Goal: Task Accomplishment & Management: Complete application form

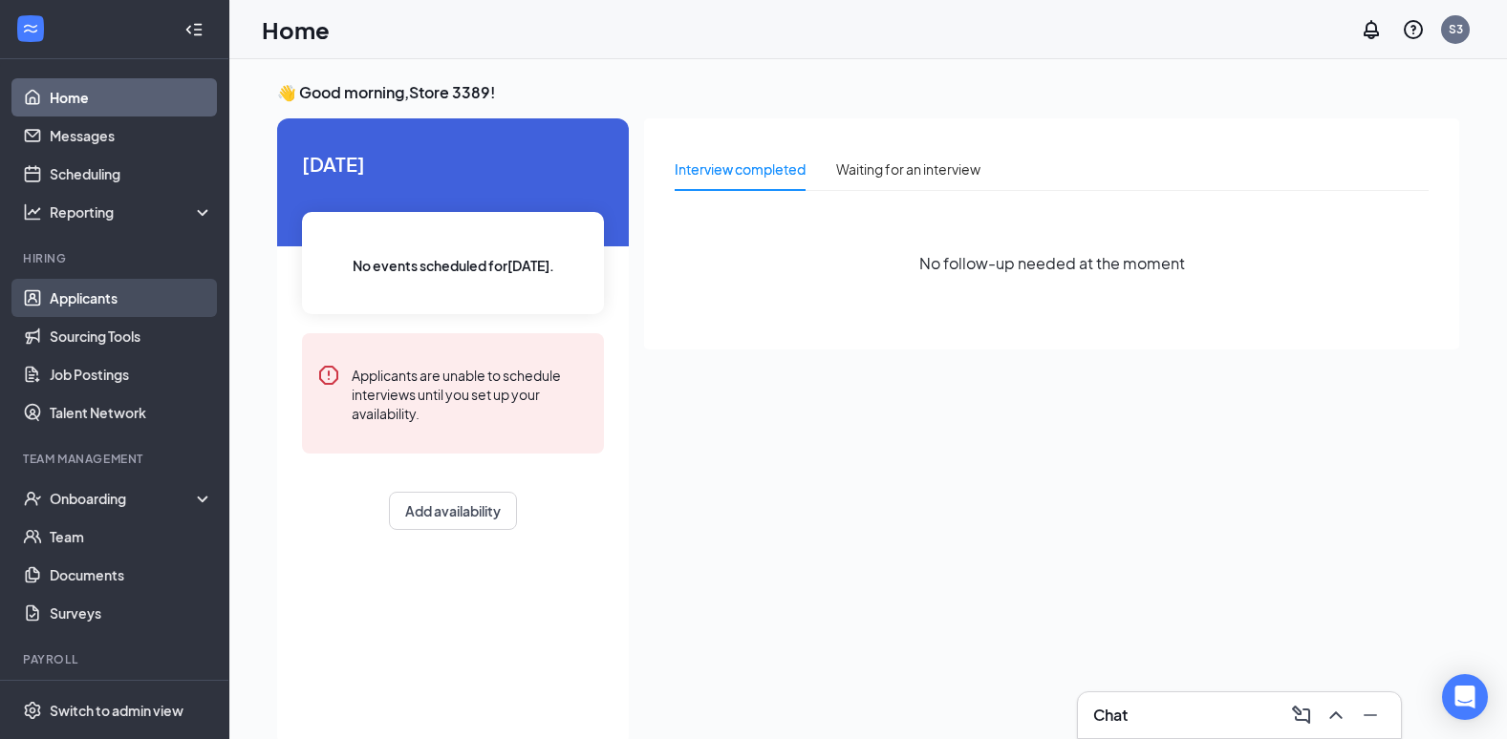
click at [97, 305] on link "Applicants" at bounding box center [131, 298] width 163 height 38
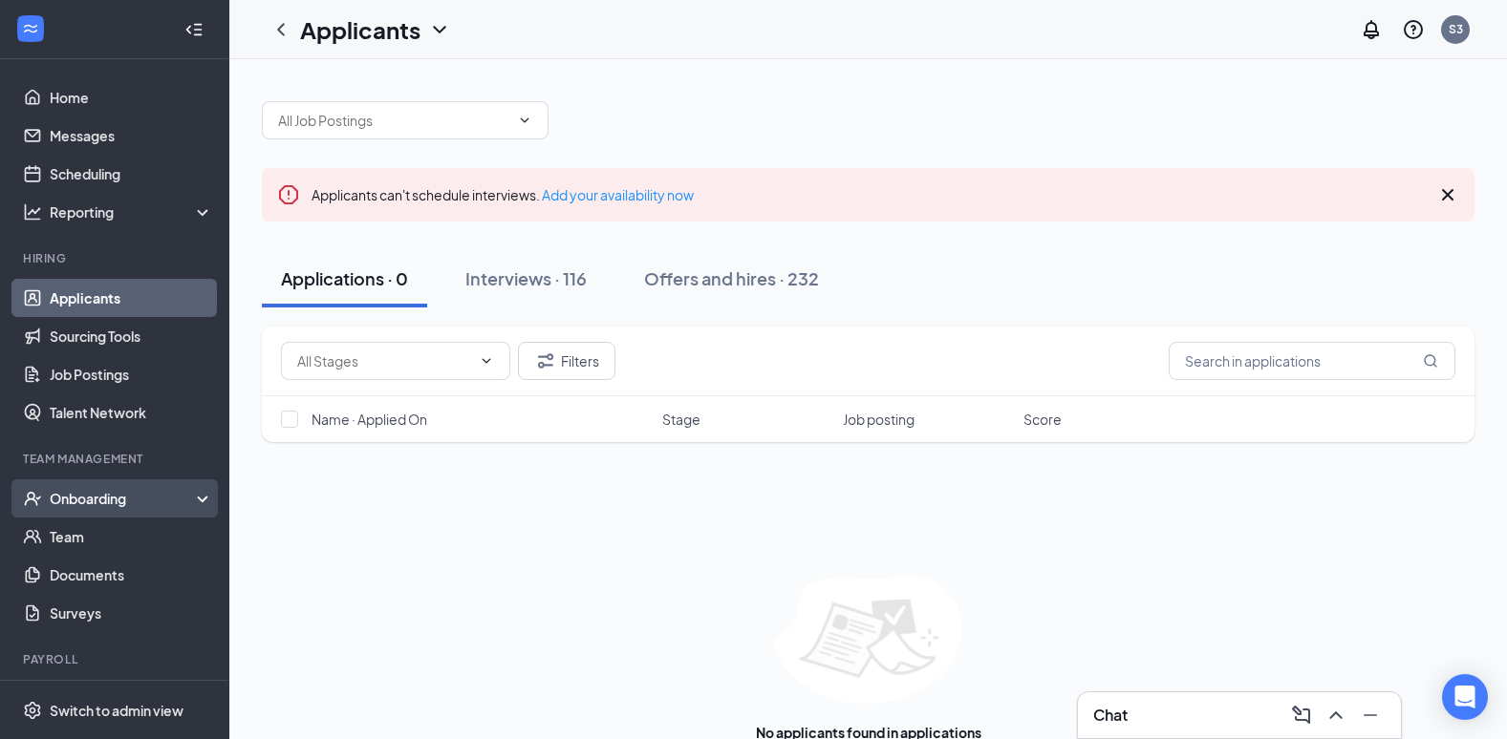
click at [111, 498] on div "Onboarding" at bounding box center [123, 498] width 147 height 19
drag, startPoint x: 111, startPoint y: 495, endPoint x: 133, endPoint y: 496, distance: 22.0
click at [133, 496] on div "Onboarding" at bounding box center [123, 498] width 147 height 19
drag, startPoint x: 123, startPoint y: 534, endPoint x: 133, endPoint y: 533, distance: 9.6
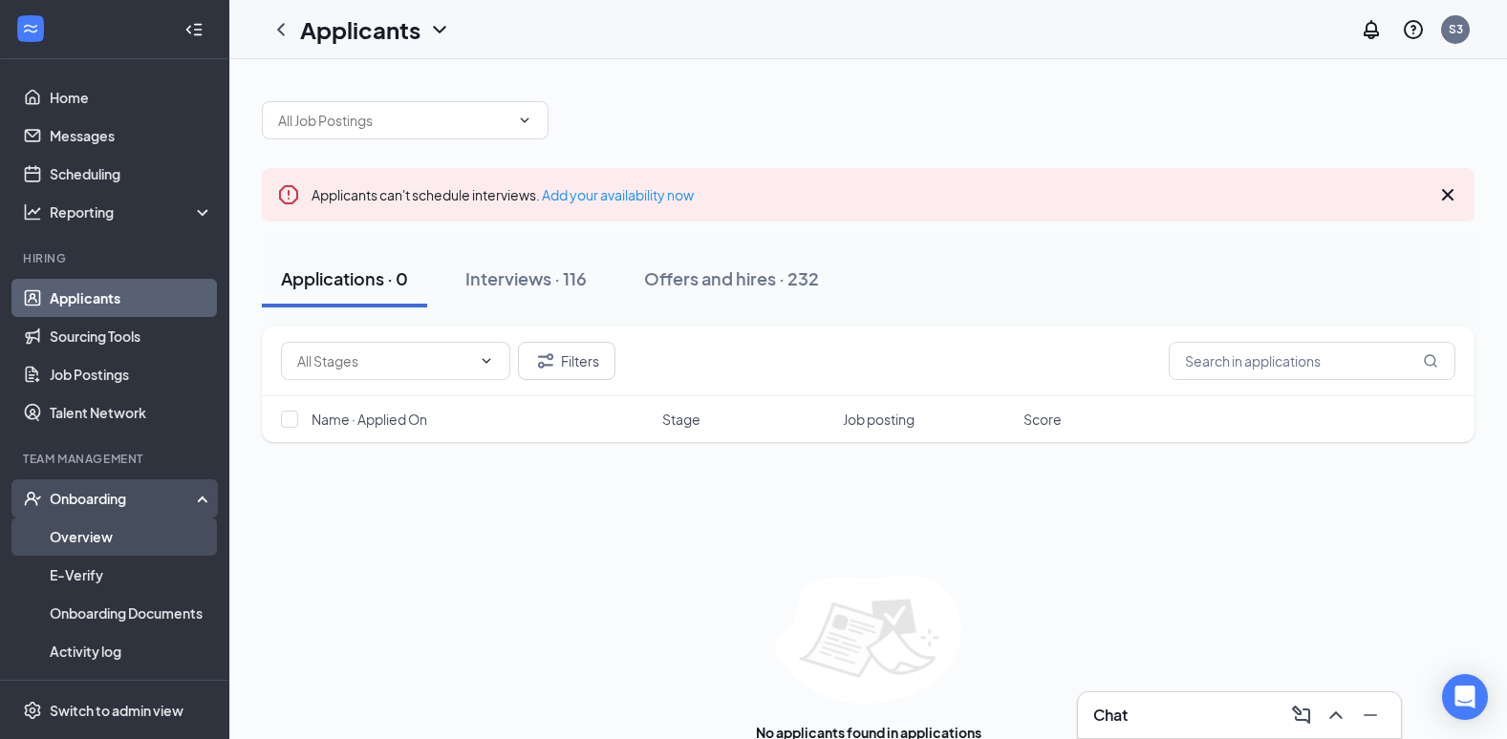
click at [125, 534] on link "Overview" at bounding box center [131, 537] width 163 height 38
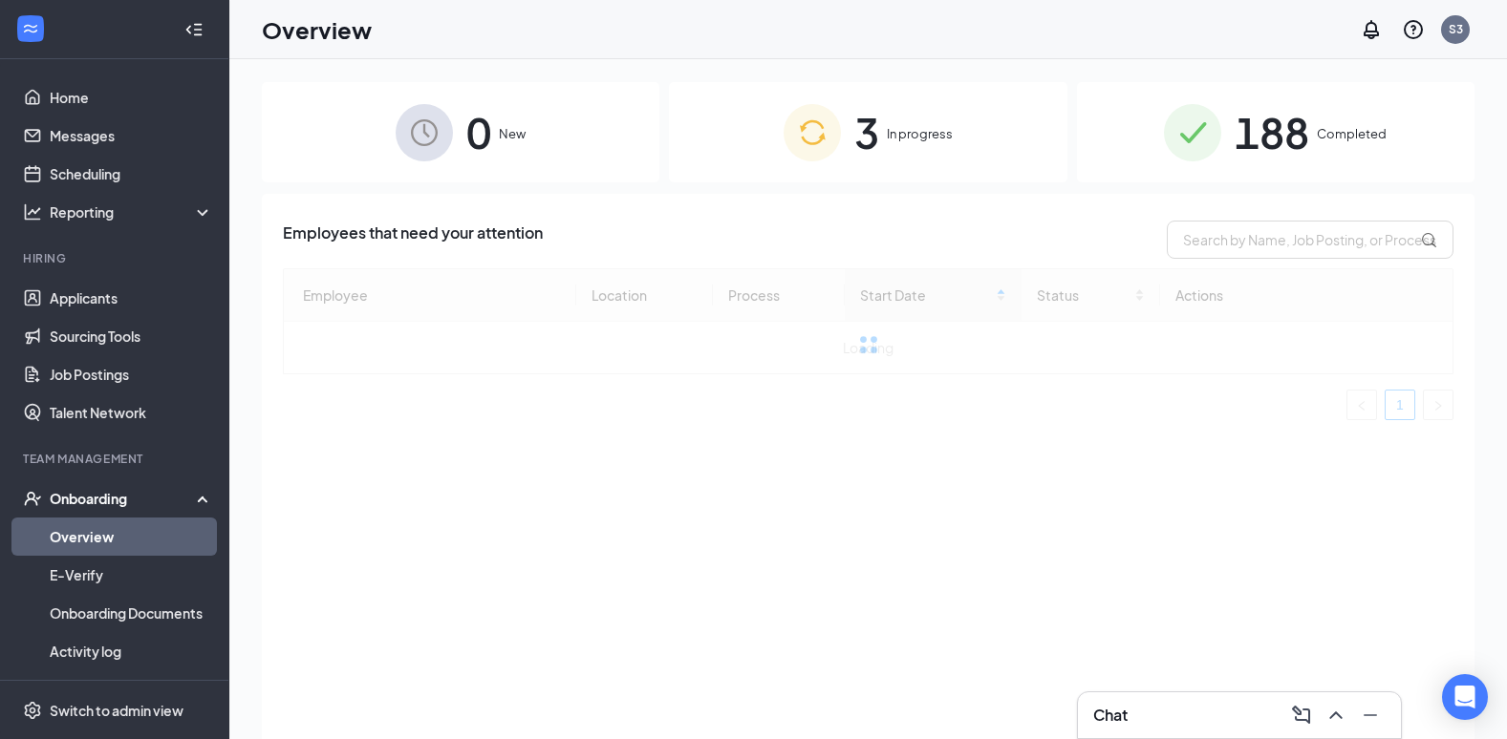
click at [812, 131] on img at bounding box center [811, 132] width 57 height 57
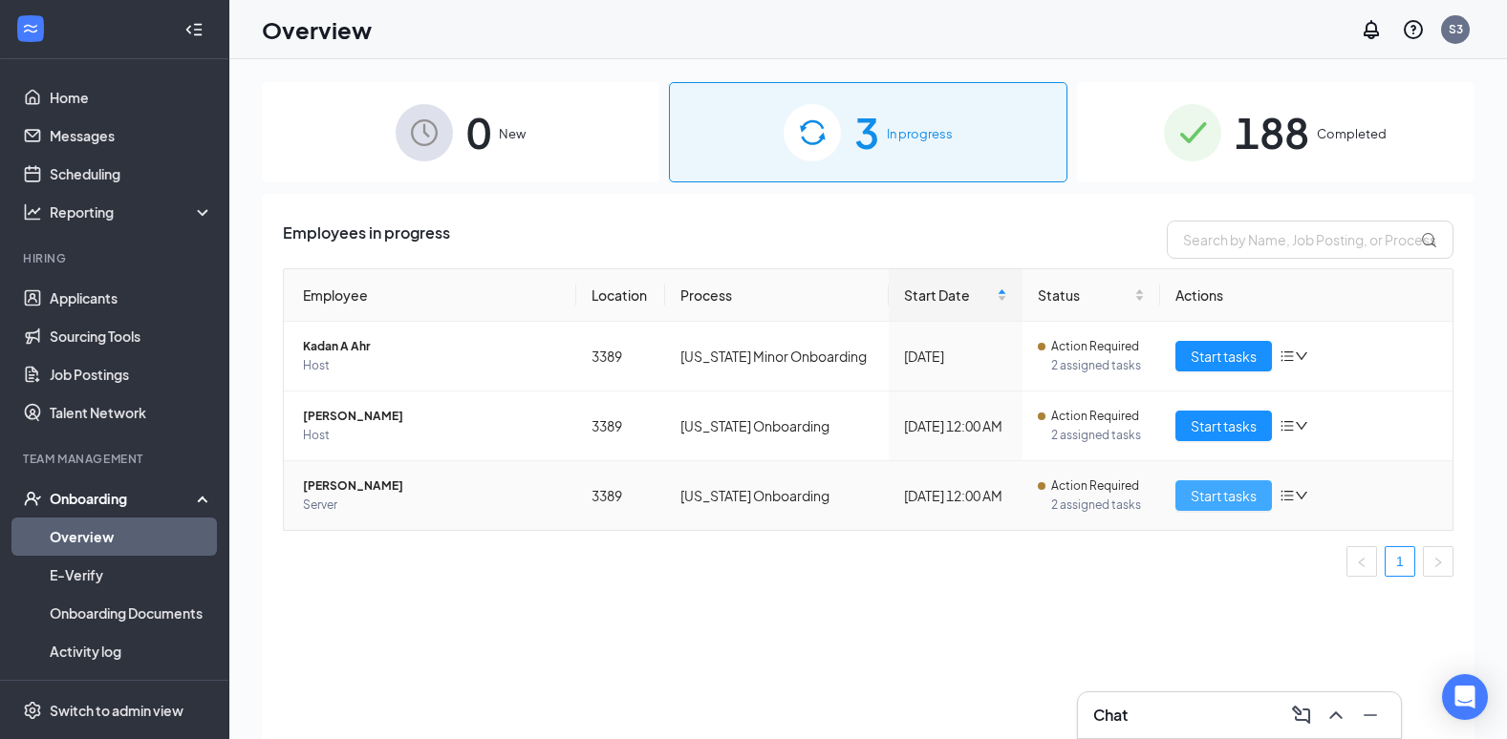
click at [1232, 495] on span "Start tasks" at bounding box center [1223, 495] width 66 height 21
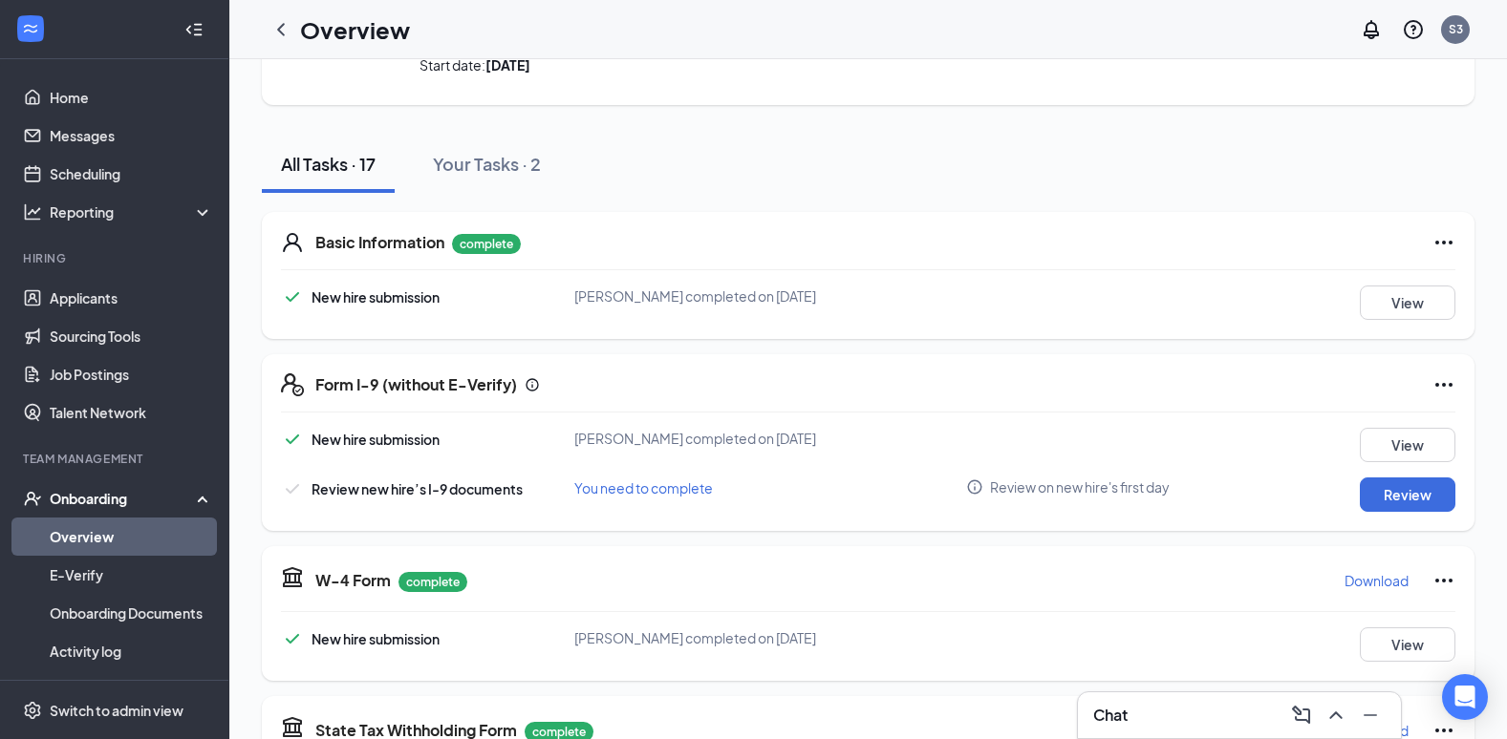
scroll to position [191, 0]
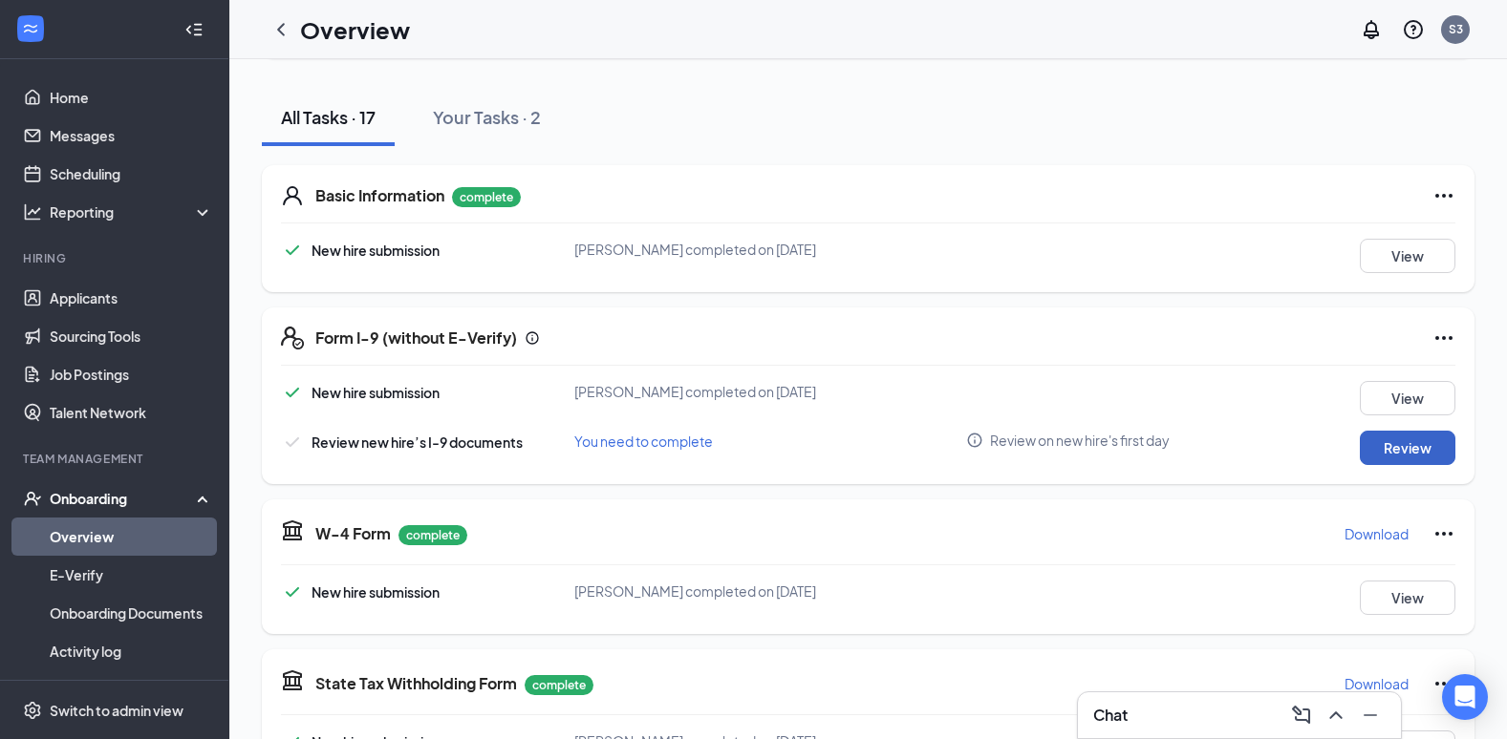
click at [1407, 447] on button "Review" at bounding box center [1407, 448] width 96 height 34
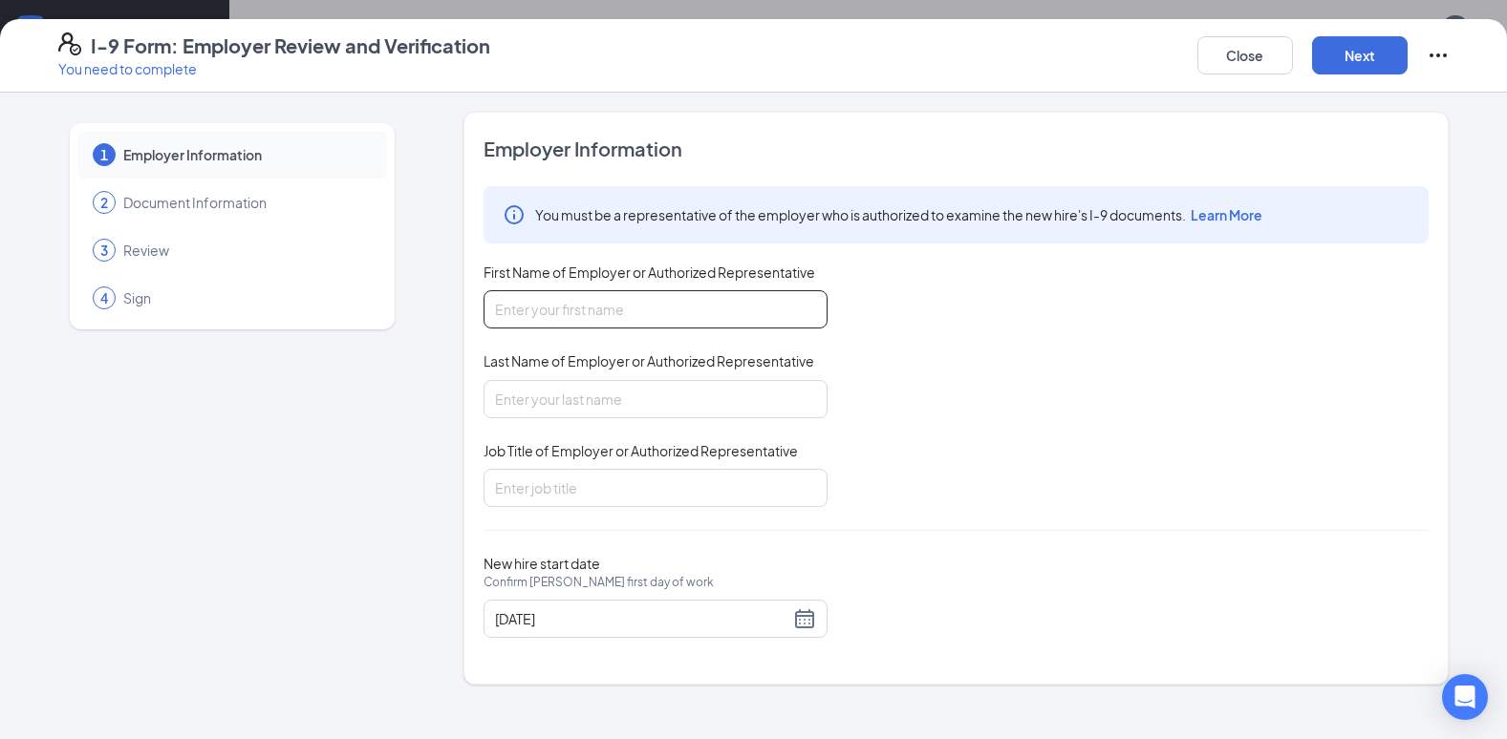
click at [563, 310] on input "First Name of Employer or Authorized Representative" at bounding box center [655, 309] width 344 height 38
type input "[PERSON_NAME]"
click at [554, 398] on input "Last Name of Employer or Authorized Representative" at bounding box center [655, 399] width 344 height 38
type input "[PERSON_NAME]"
click at [552, 486] on input "Job Title of Employer or Authorized Representative" at bounding box center [655, 488] width 344 height 38
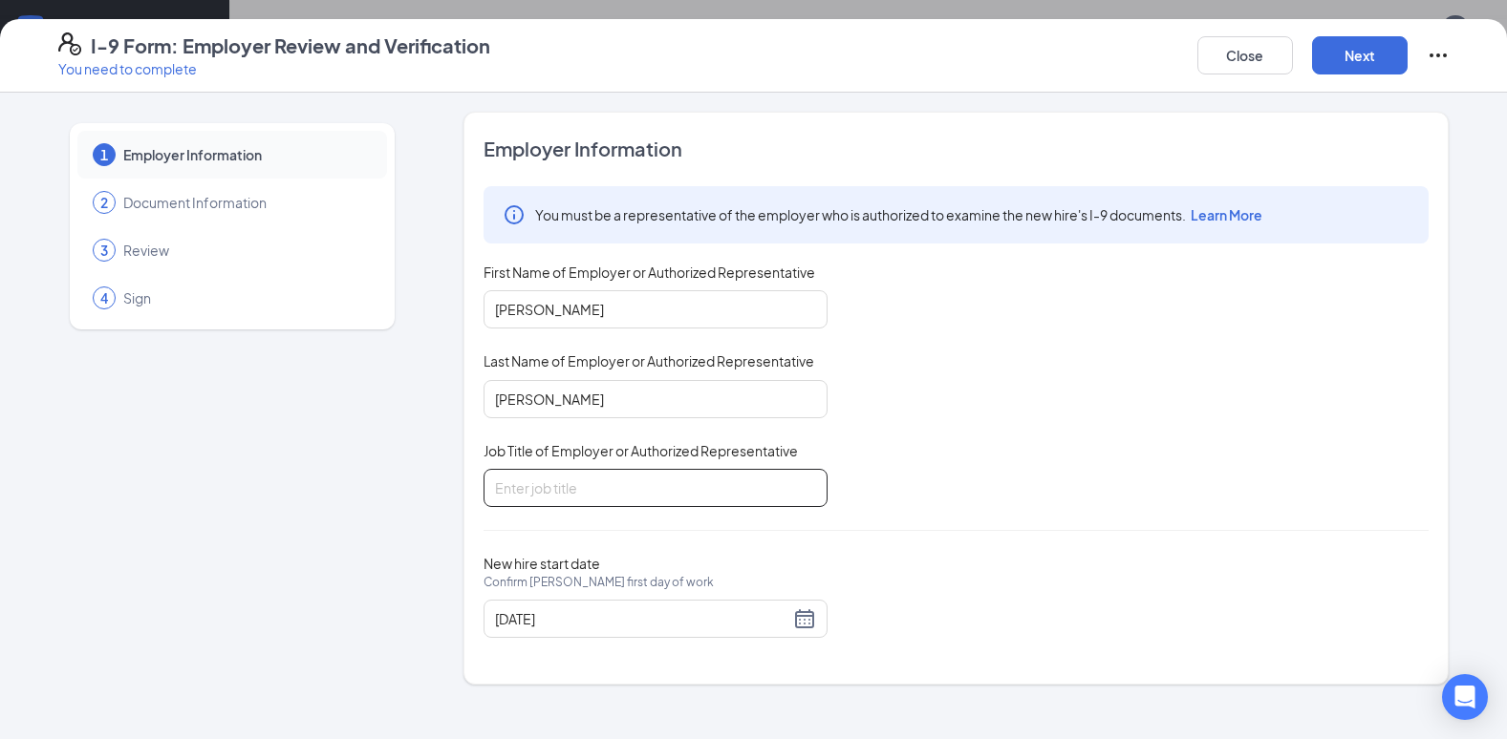
type input "General Manager"
click at [1353, 60] on button "Next" at bounding box center [1360, 55] width 96 height 38
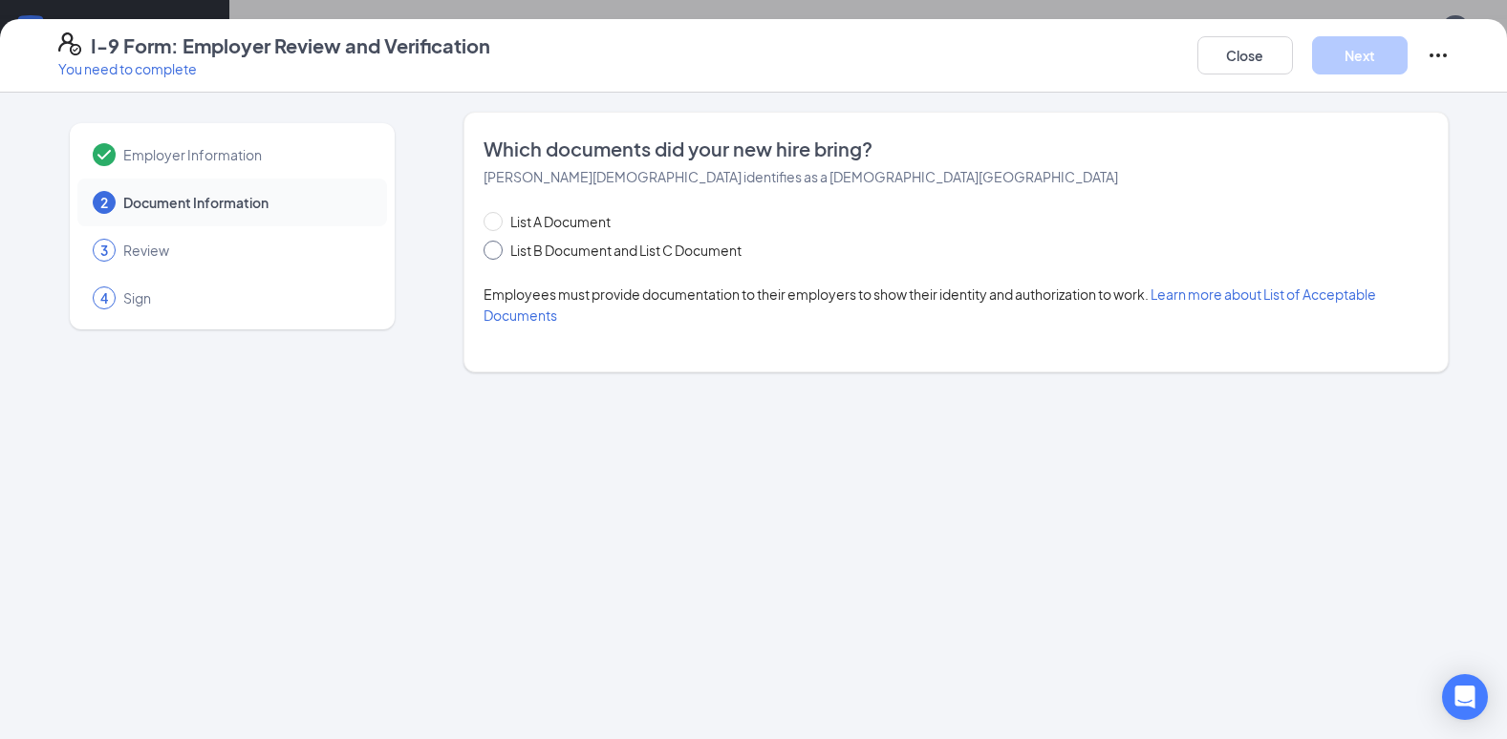
click at [546, 246] on span "List B Document and List C Document" at bounding box center [626, 250] width 246 height 21
click at [497, 246] on input "List B Document and List C Document" at bounding box center [489, 247] width 13 height 13
radio input "true"
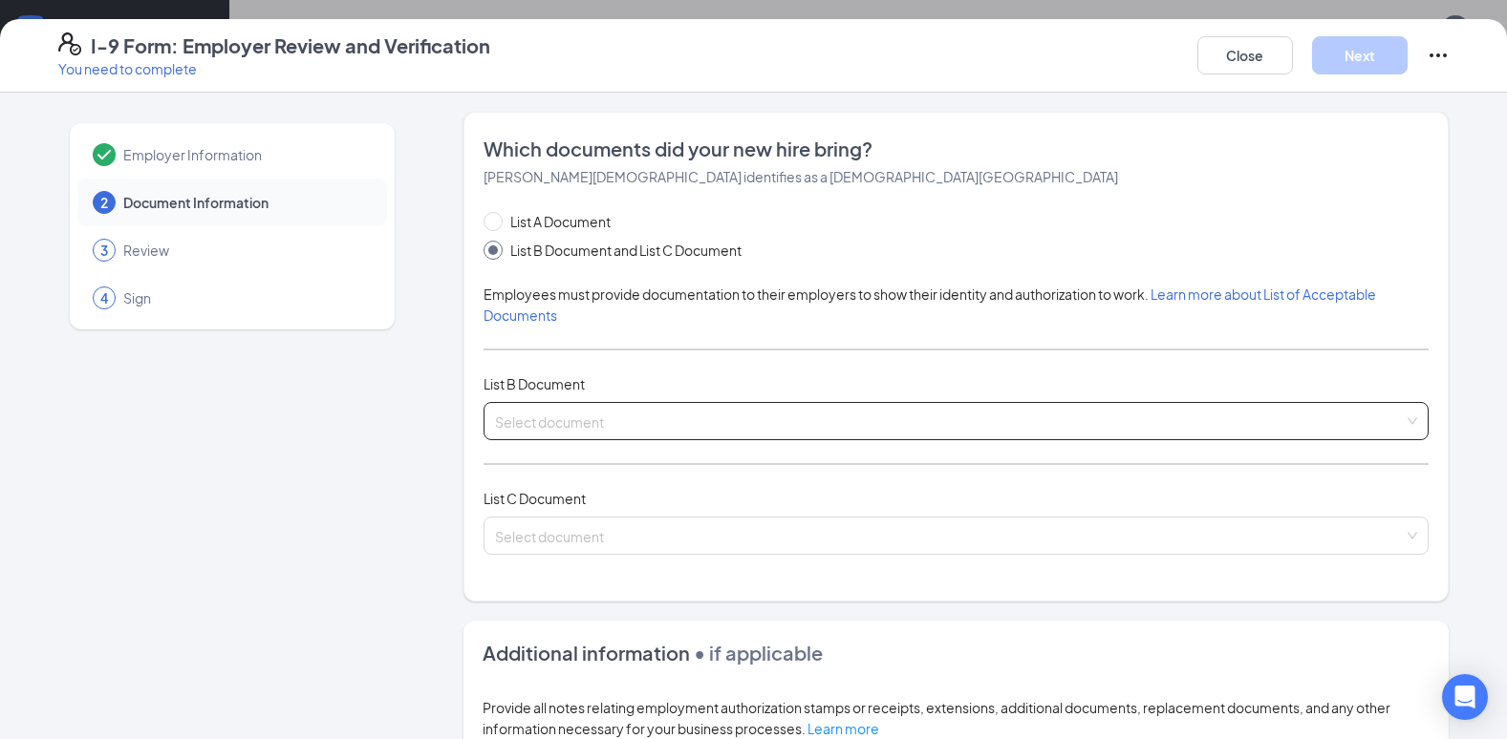
click at [532, 413] on input "search" at bounding box center [949, 417] width 909 height 29
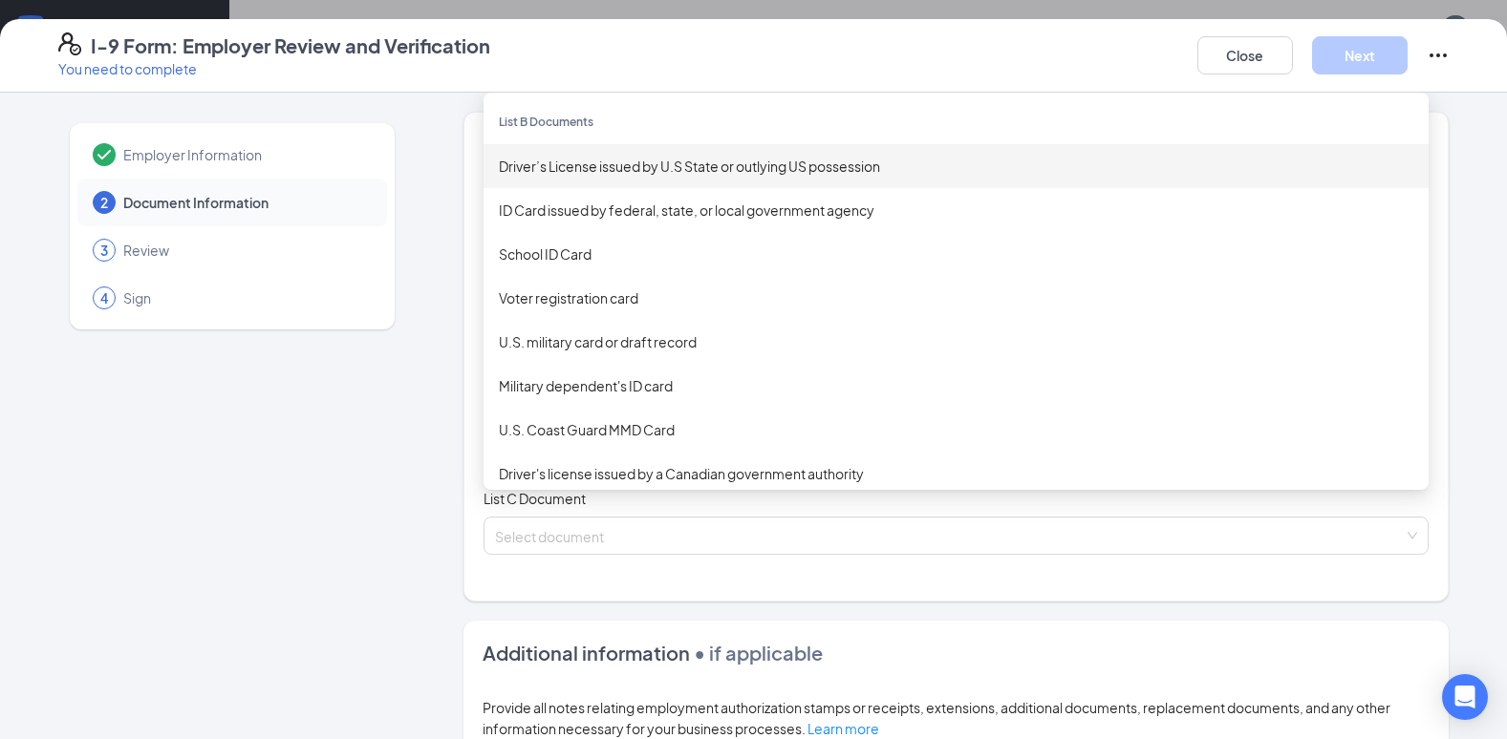
click at [590, 167] on div "Driver’s License issued by U.S State or outlying US possession" at bounding box center [956, 166] width 914 height 21
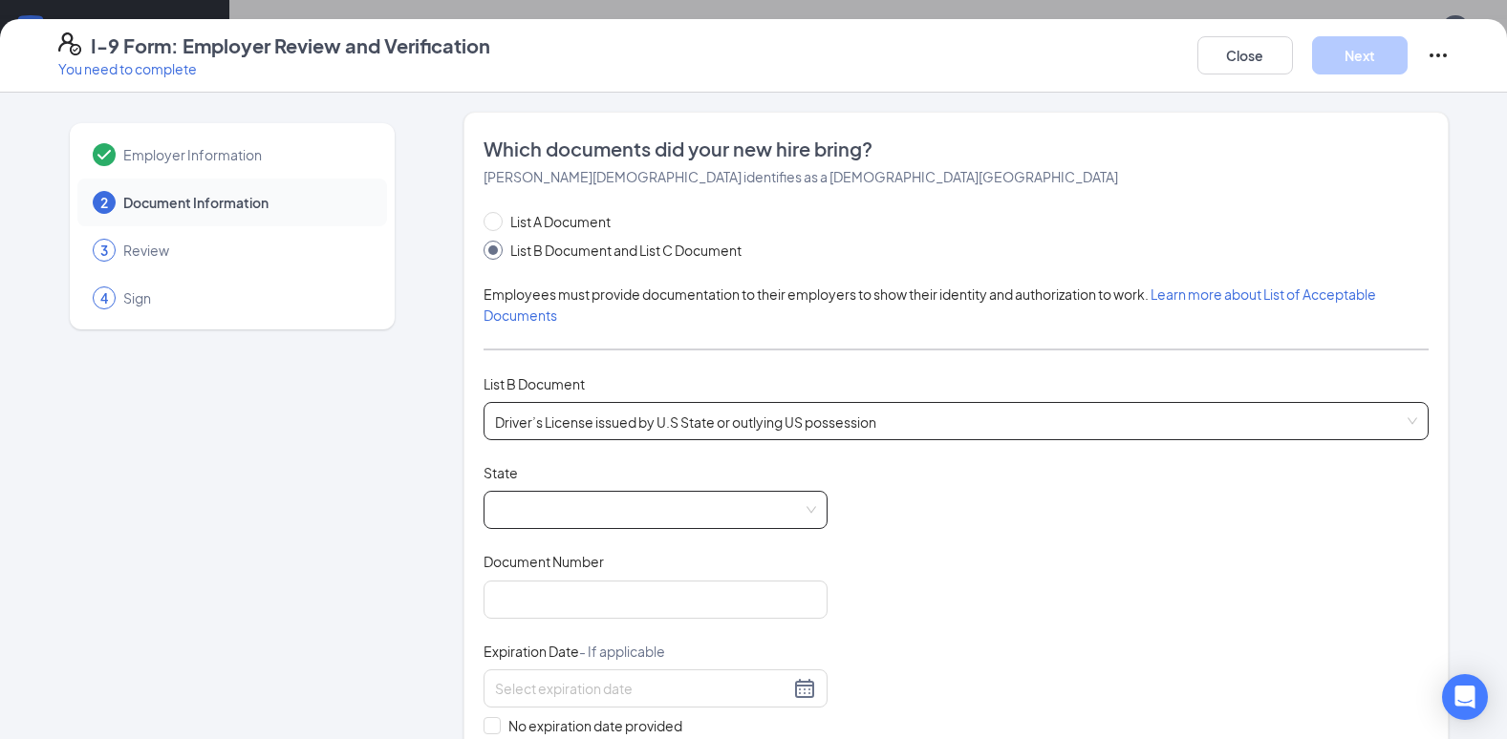
scroll to position [96, 0]
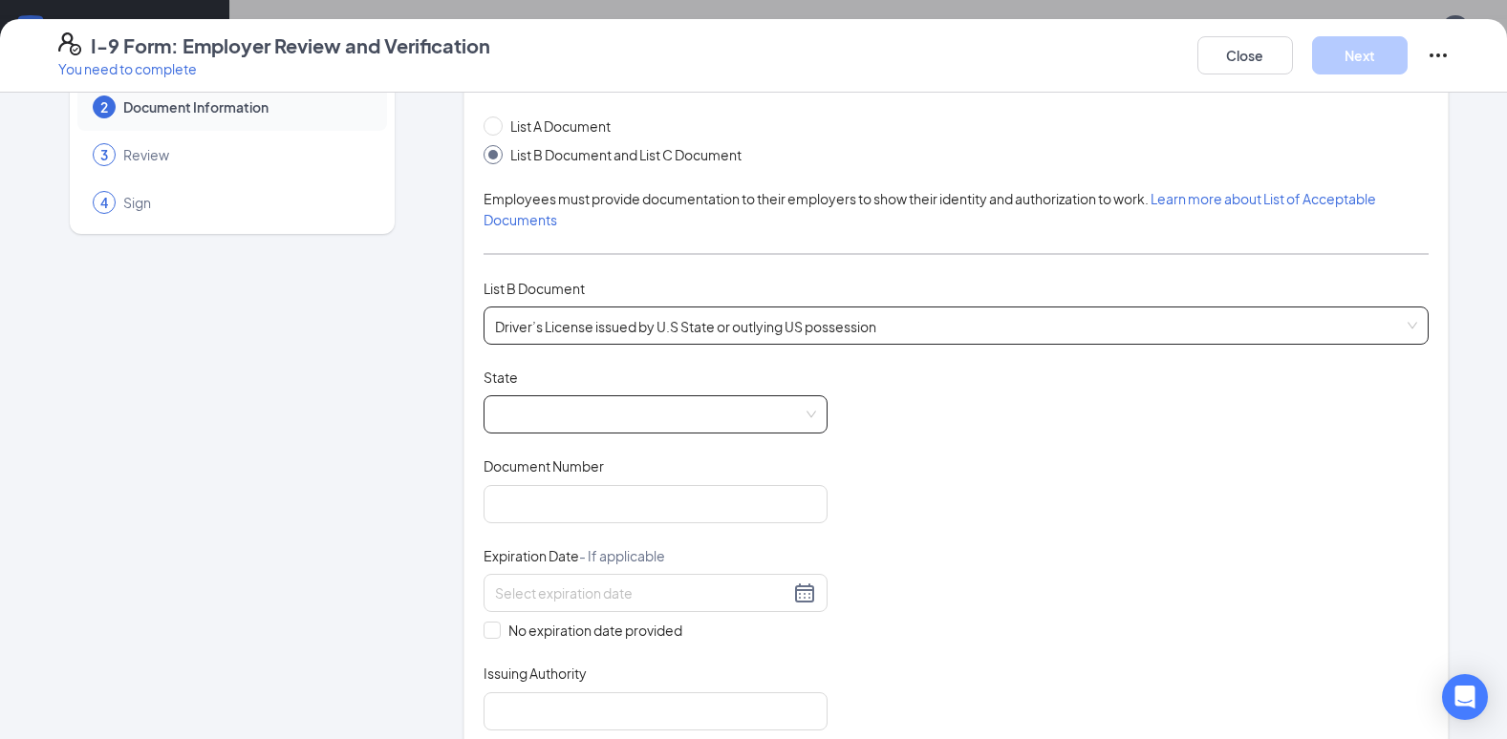
click at [544, 414] on span at bounding box center [655, 414] width 321 height 36
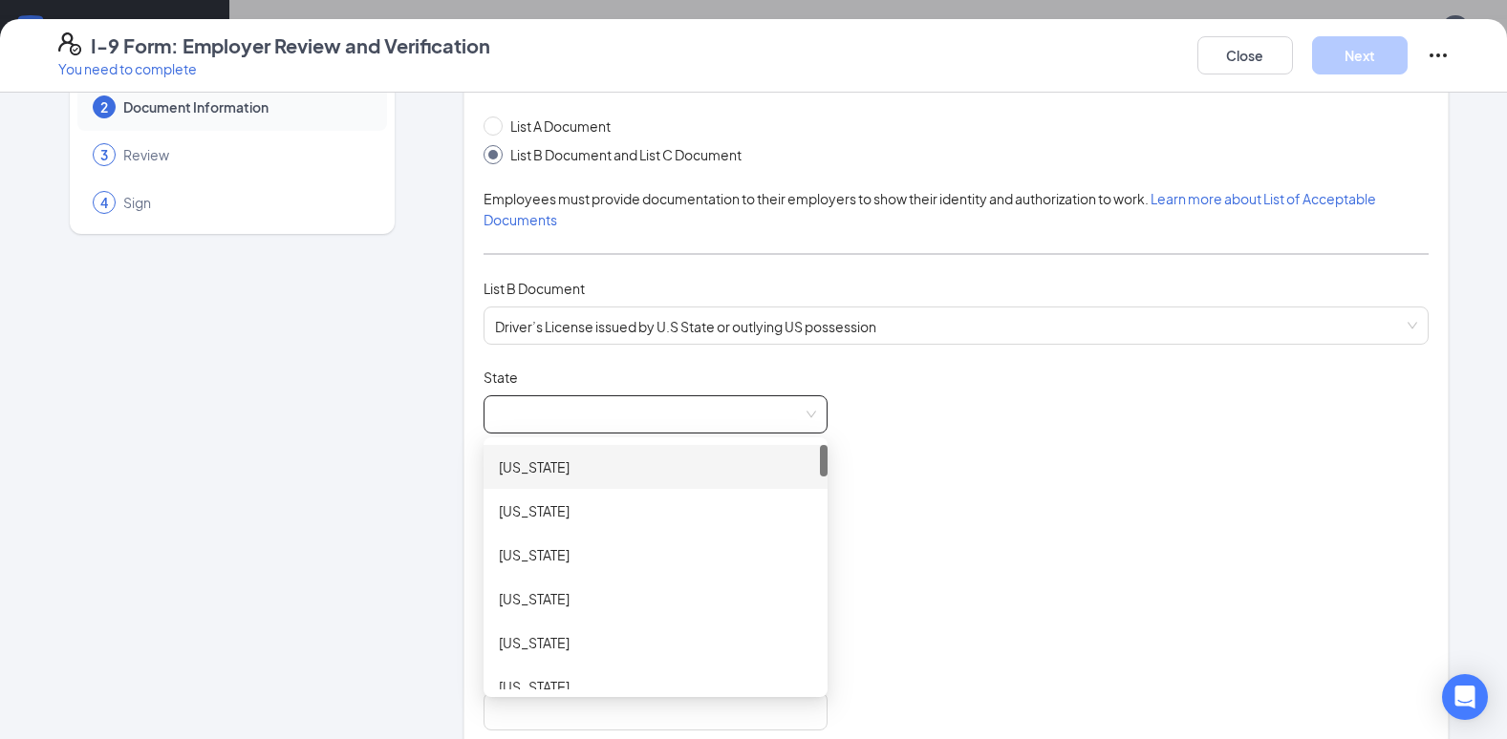
click at [562, 413] on span at bounding box center [655, 414] width 321 height 36
click at [576, 416] on span at bounding box center [655, 414] width 321 height 36
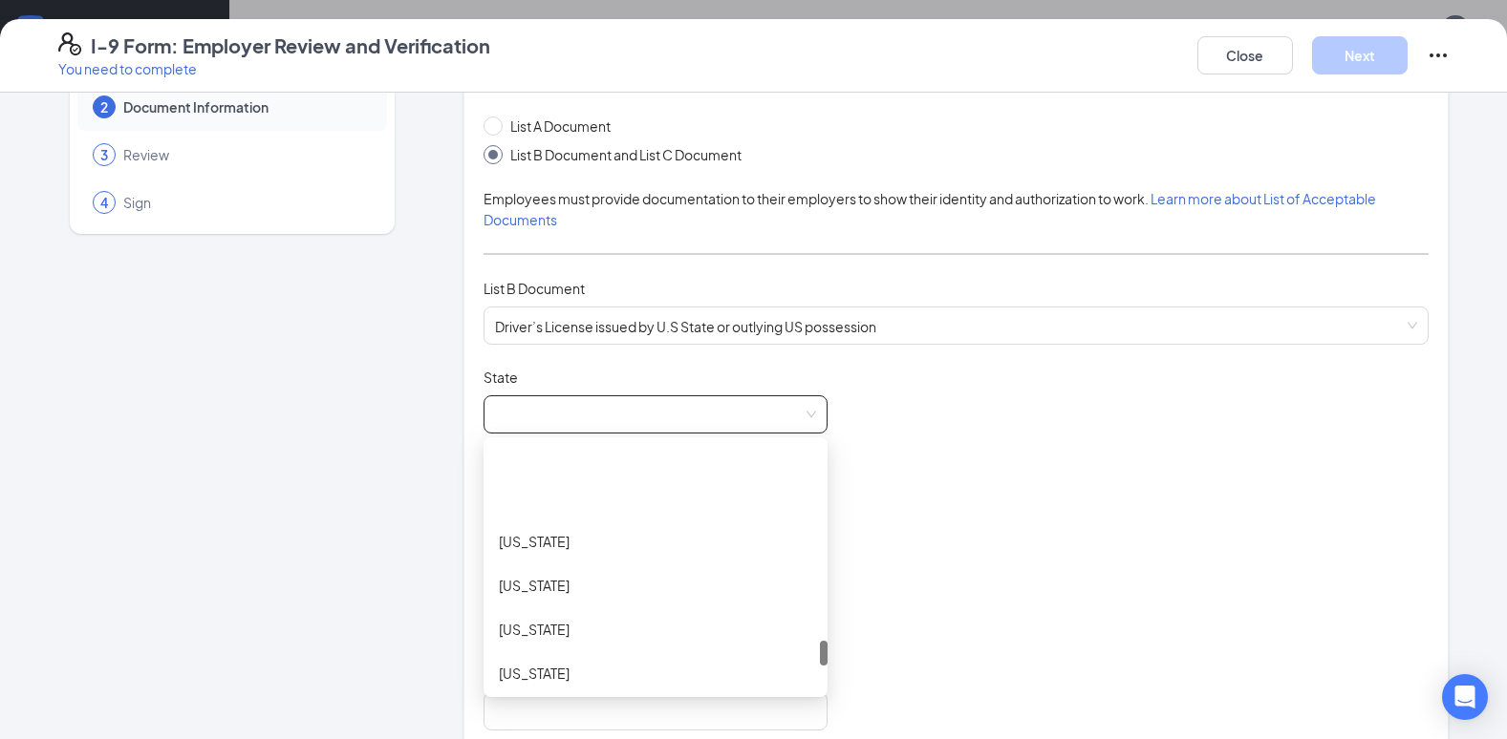
scroll to position [2006, 0]
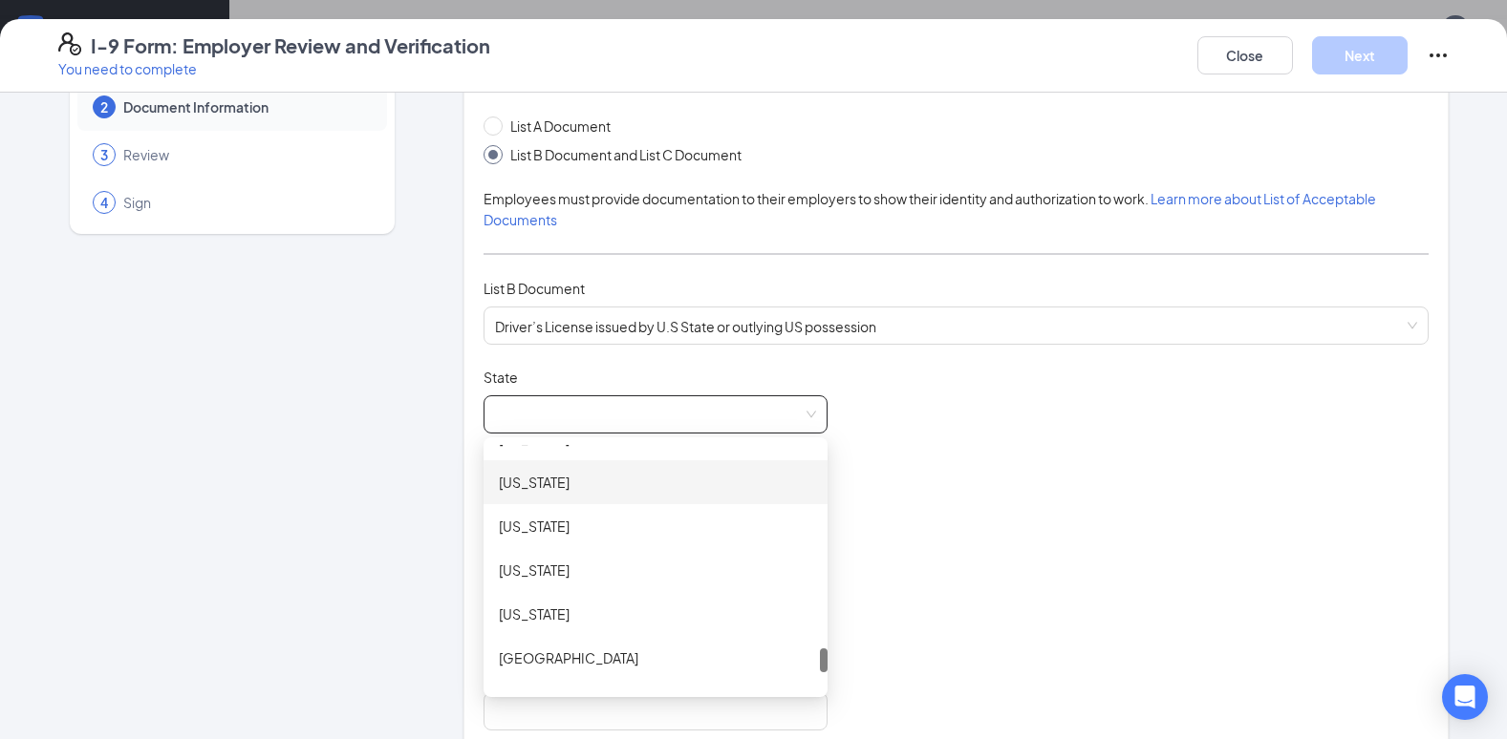
click at [516, 478] on div "[US_STATE]" at bounding box center [655, 482] width 313 height 21
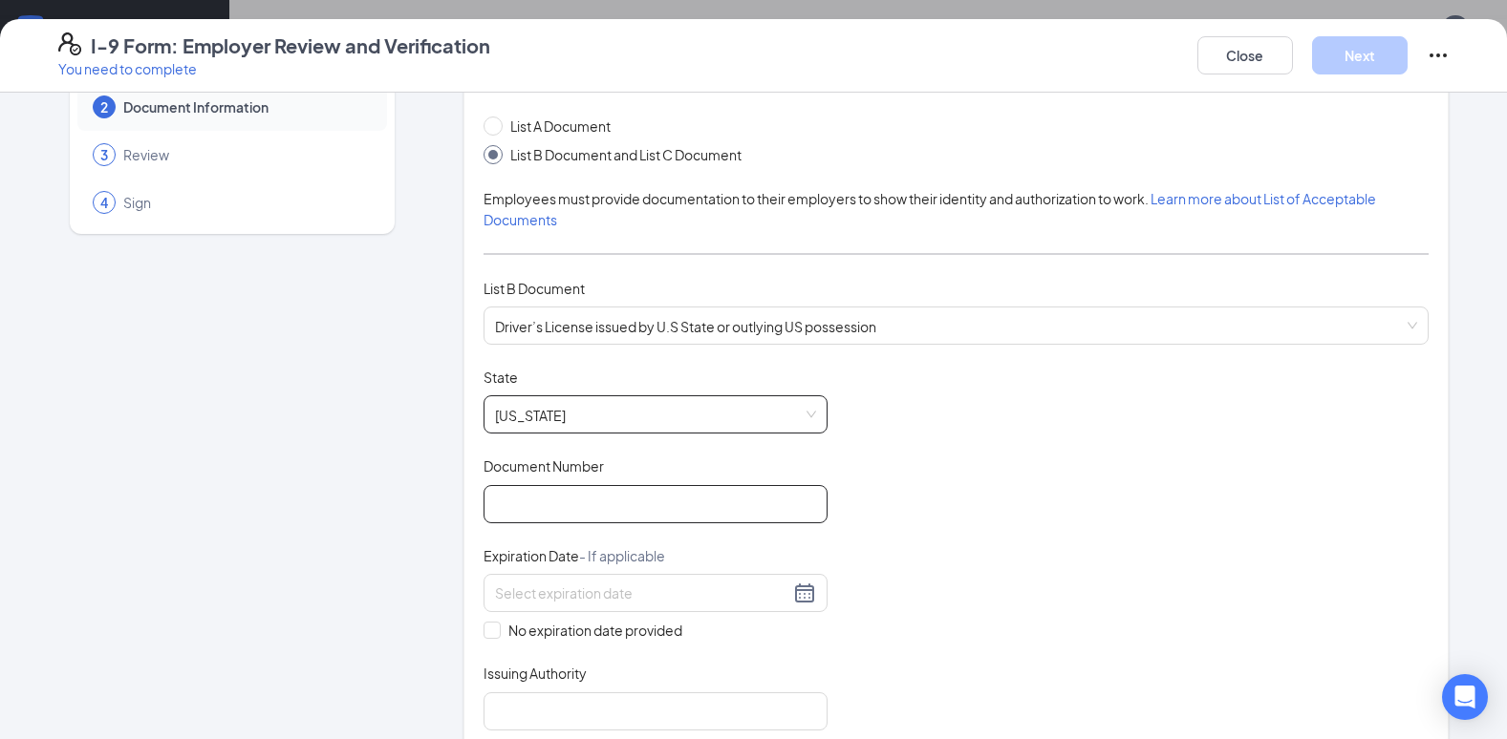
click at [543, 498] on input "Document Number" at bounding box center [655, 504] width 344 height 38
type input "093357191"
click at [566, 588] on input at bounding box center [642, 593] width 294 height 21
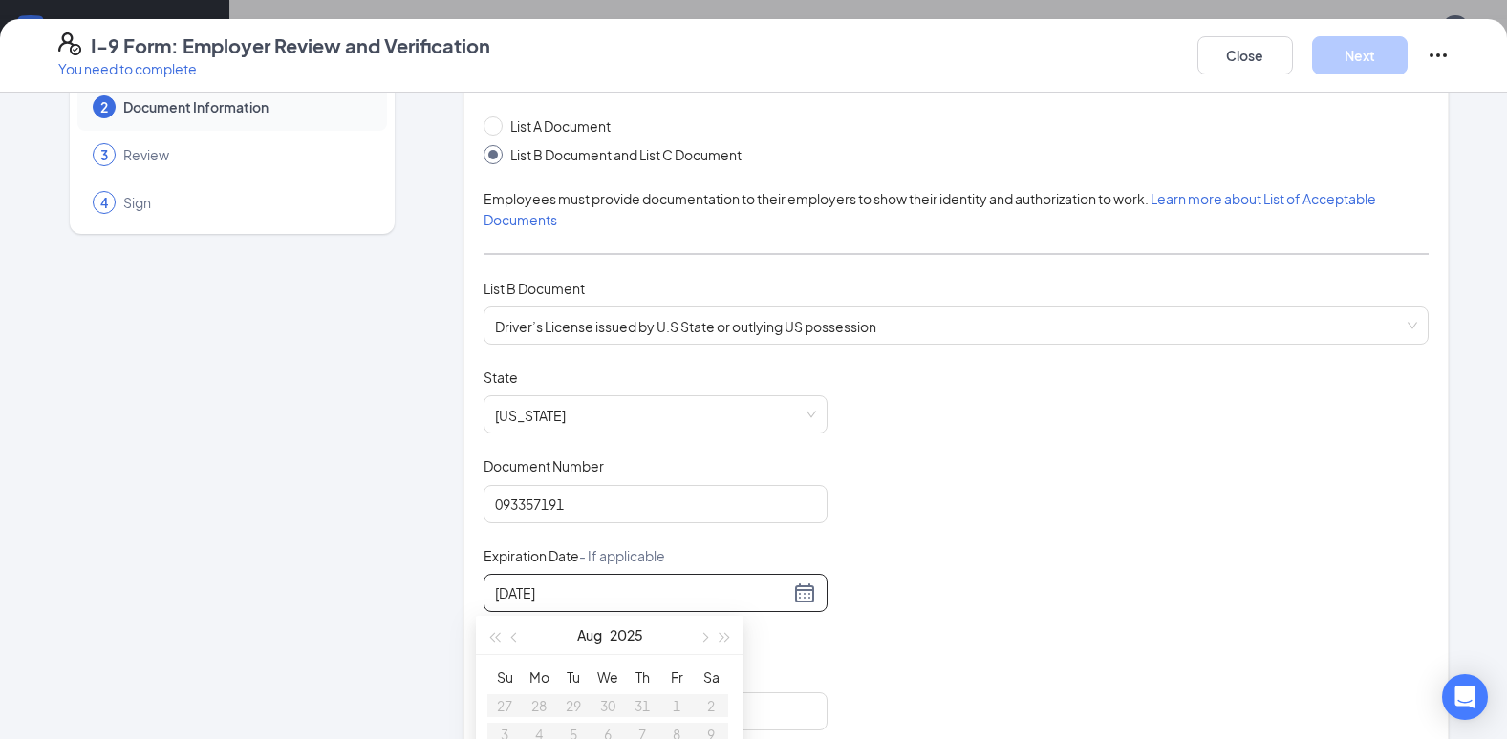
click at [800, 595] on div "[DATE]" at bounding box center [655, 593] width 321 height 23
click at [804, 595] on div "[DATE]" at bounding box center [655, 593] width 321 height 23
click at [717, 597] on input "[DATE]" at bounding box center [642, 593] width 294 height 21
click at [600, 601] on input "[DATE]" at bounding box center [642, 593] width 294 height 21
click at [533, 592] on input "[DATE]" at bounding box center [642, 593] width 294 height 21
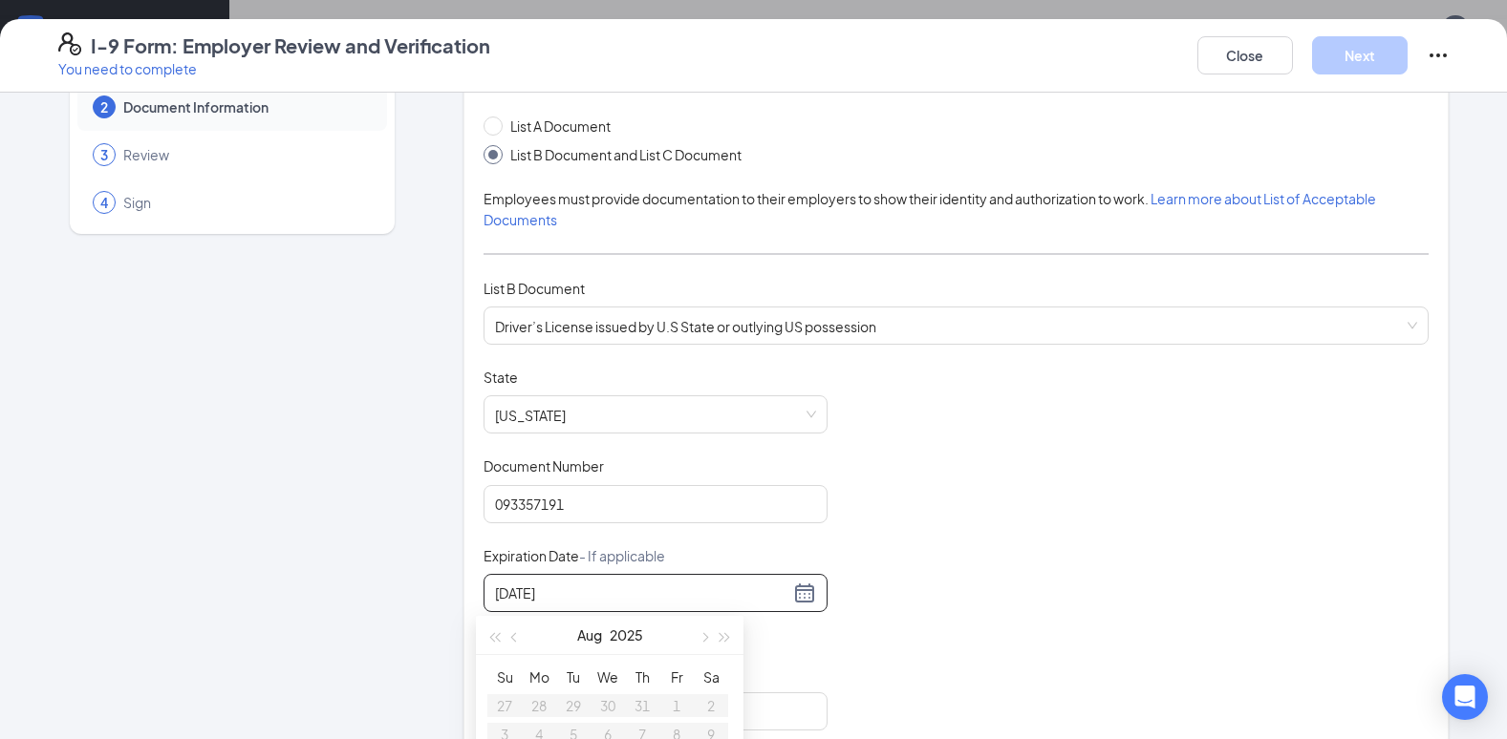
click at [667, 602] on input "[DATE]" at bounding box center [642, 593] width 294 height 21
click at [710, 629] on button "button" at bounding box center [703, 635] width 21 height 38
click at [722, 637] on span "button" at bounding box center [725, 638] width 10 height 10
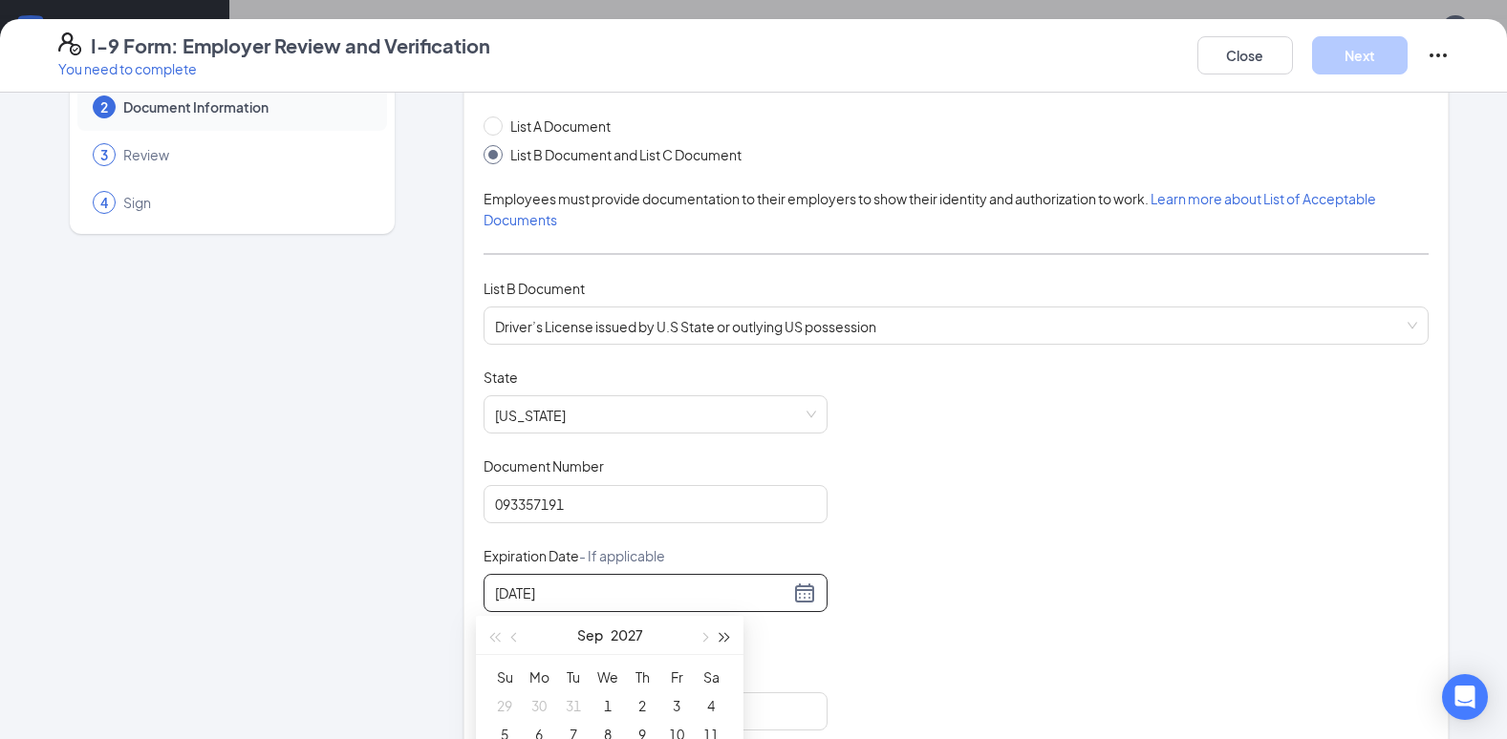
click at [722, 637] on span "button" at bounding box center [725, 638] width 10 height 10
click at [518, 640] on button "button" at bounding box center [514, 635] width 21 height 38
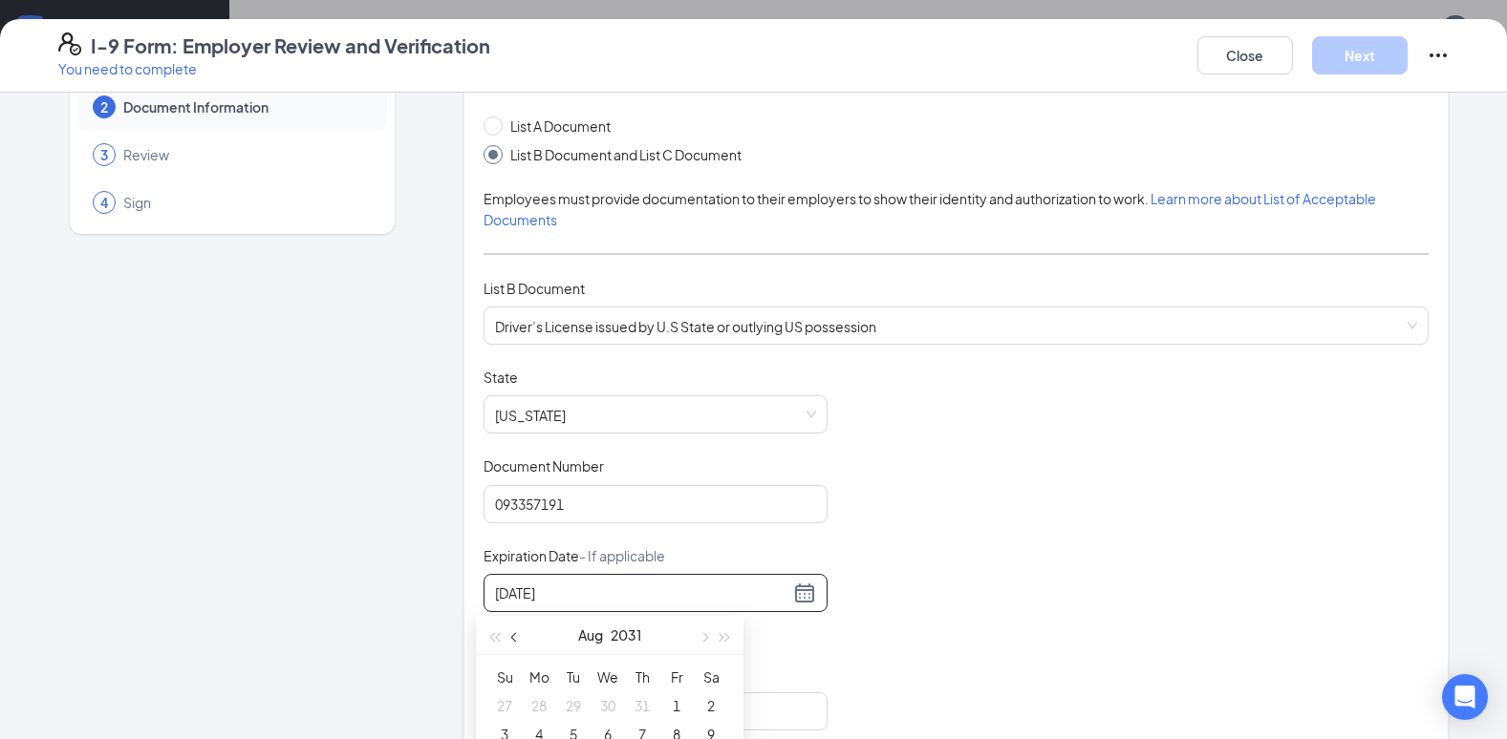
click at [518, 640] on button "button" at bounding box center [514, 635] width 21 height 38
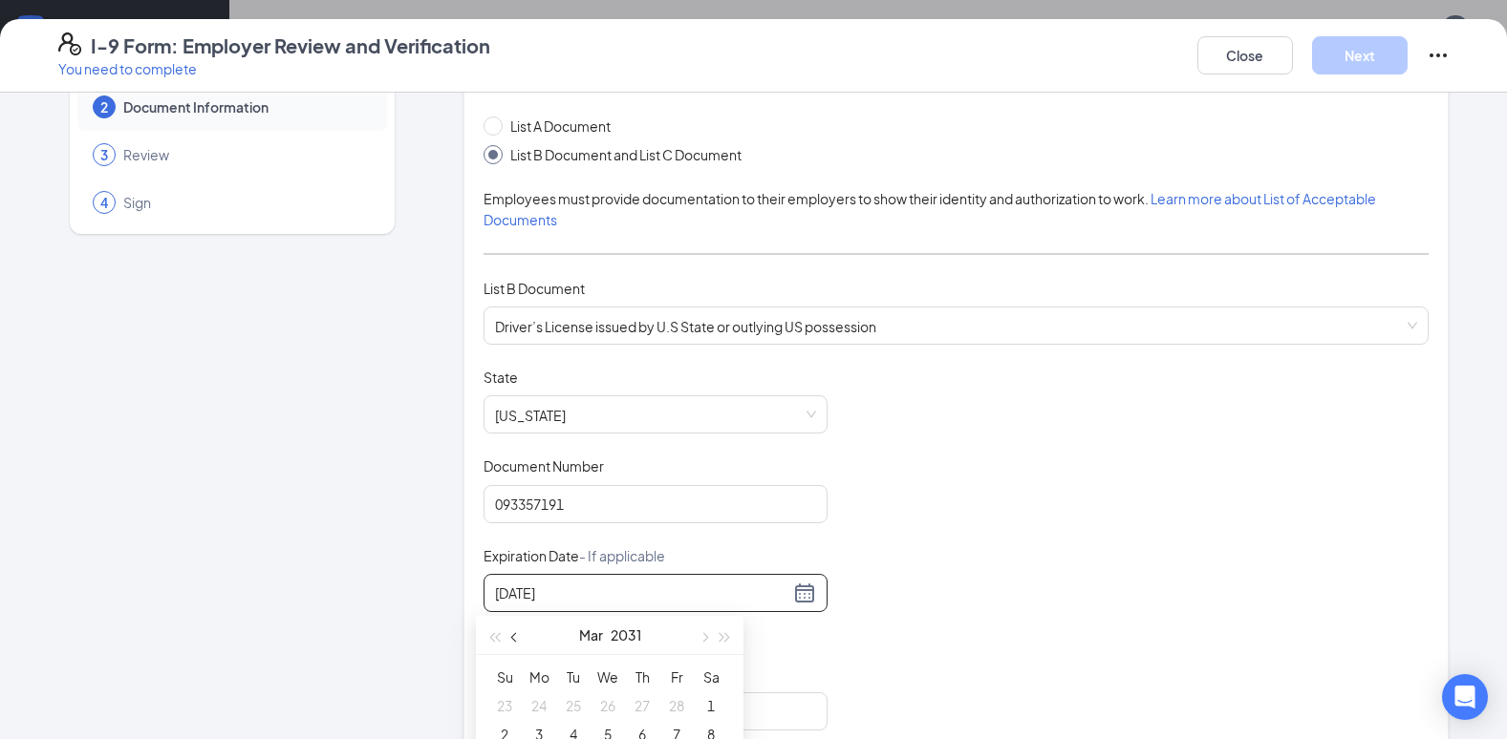
click at [518, 640] on button "button" at bounding box center [514, 635] width 21 height 38
click at [705, 635] on span "button" at bounding box center [703, 638] width 10 height 10
click at [507, 660] on div "12" at bounding box center [504, 667] width 23 height 23
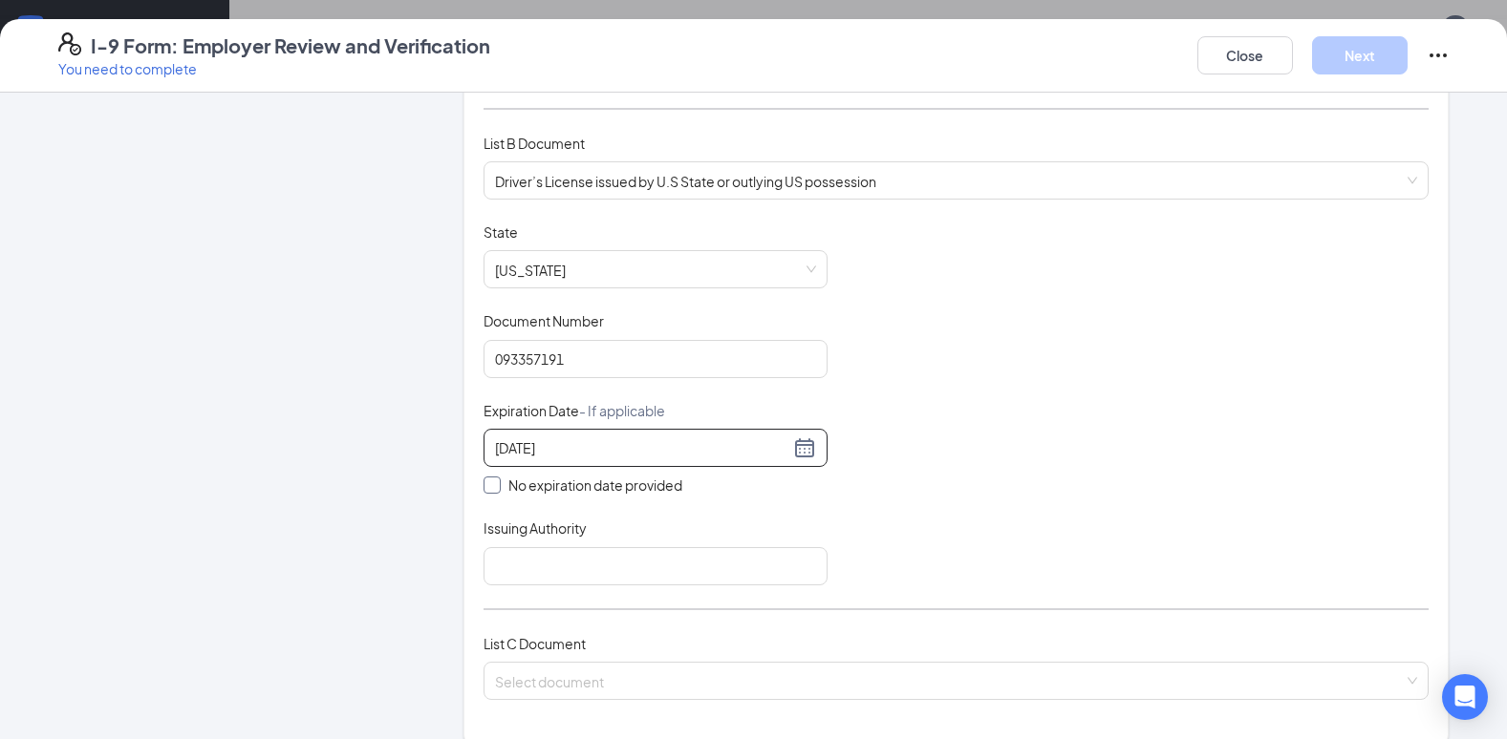
scroll to position [287, 0]
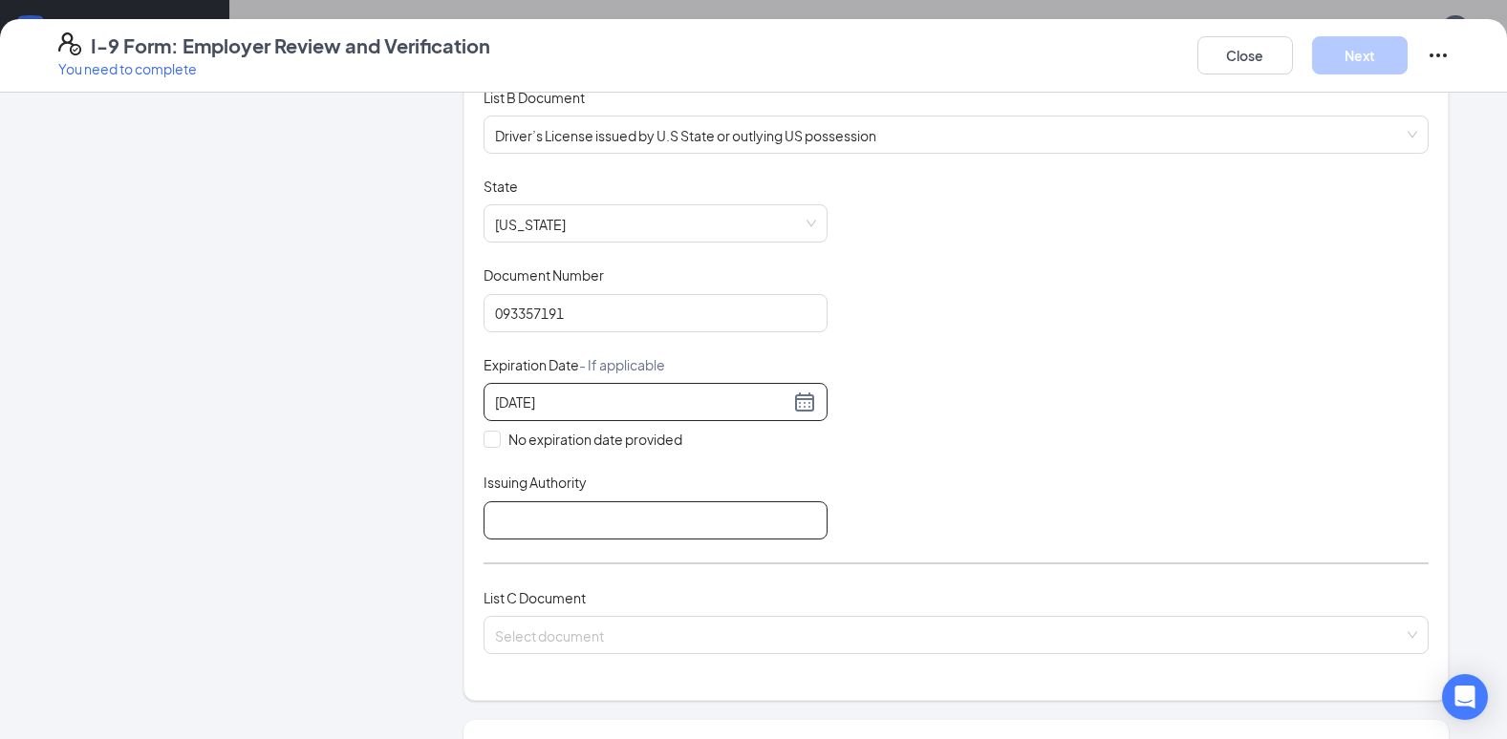
type input "[DATE]"
click at [541, 526] on input "Issuing Authority" at bounding box center [655, 521] width 344 height 38
type input "t"
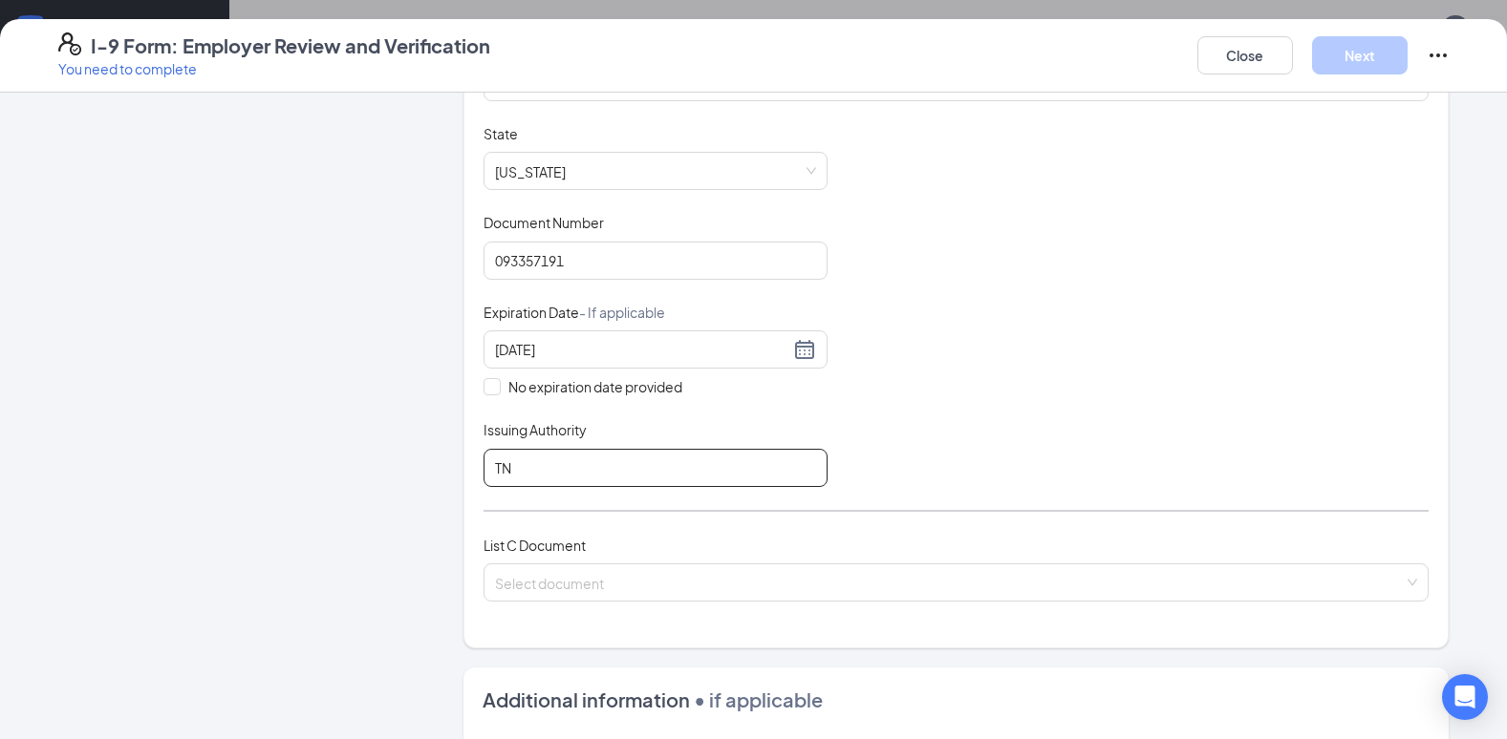
scroll to position [382, 0]
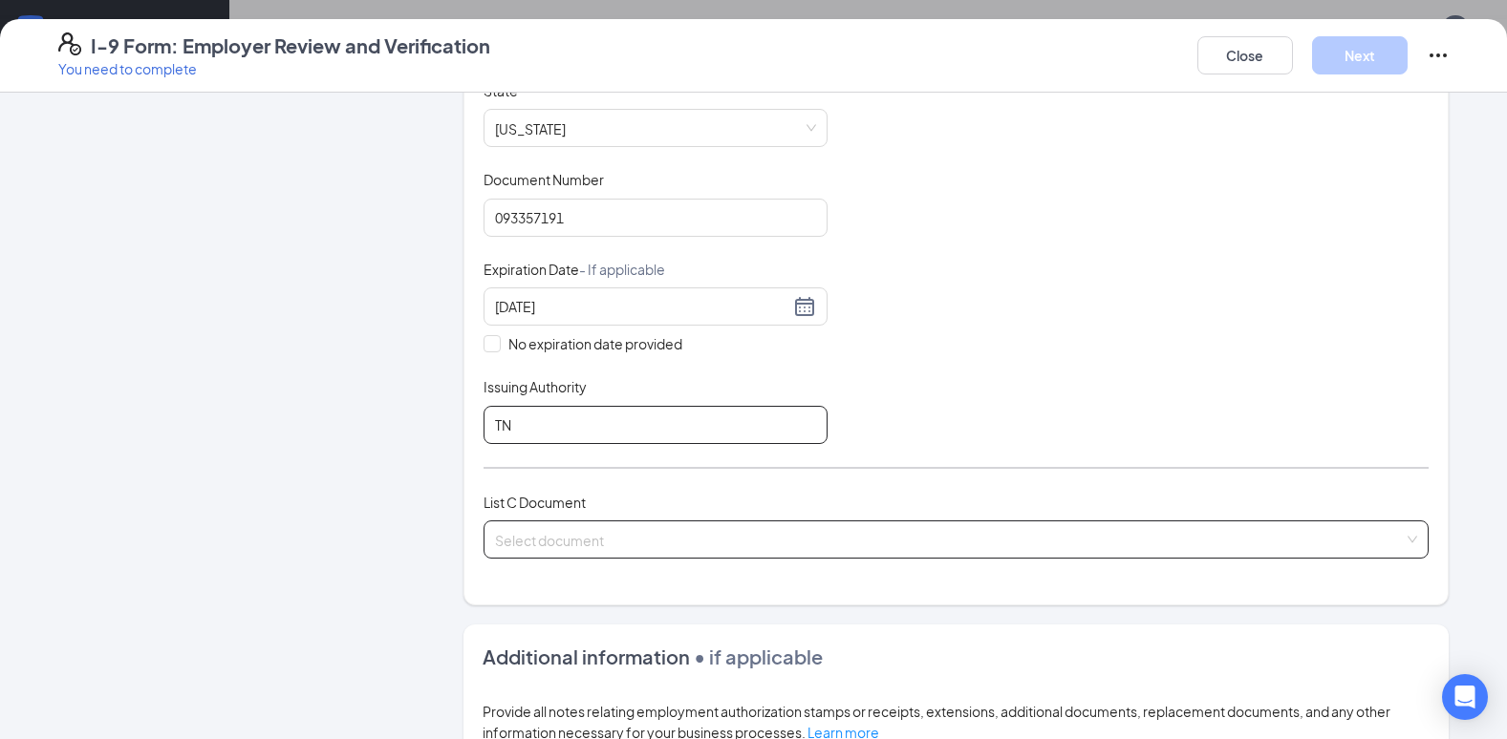
type input "TN"
click at [563, 528] on input "search" at bounding box center [949, 536] width 909 height 29
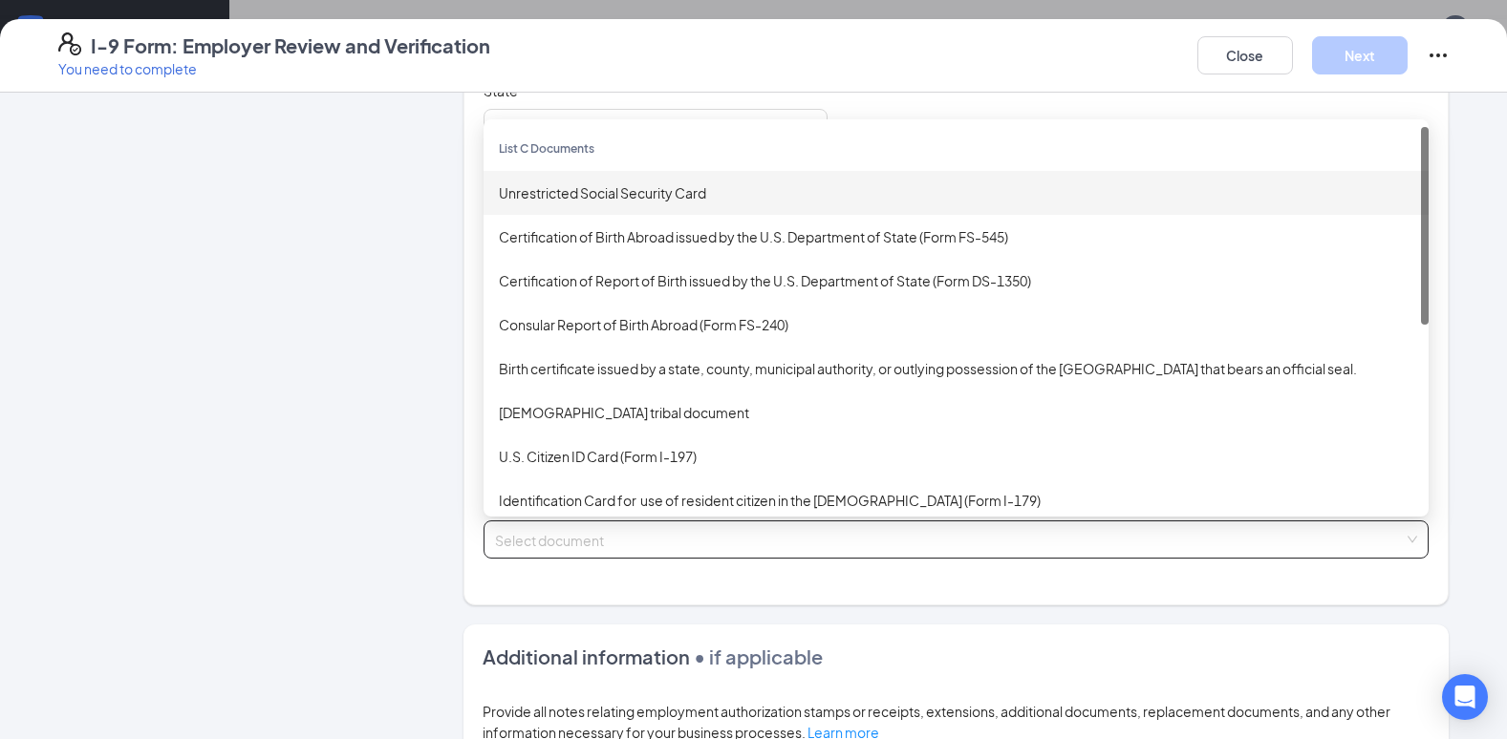
click at [598, 191] on div "Unrestricted Social Security Card" at bounding box center [956, 192] width 914 height 21
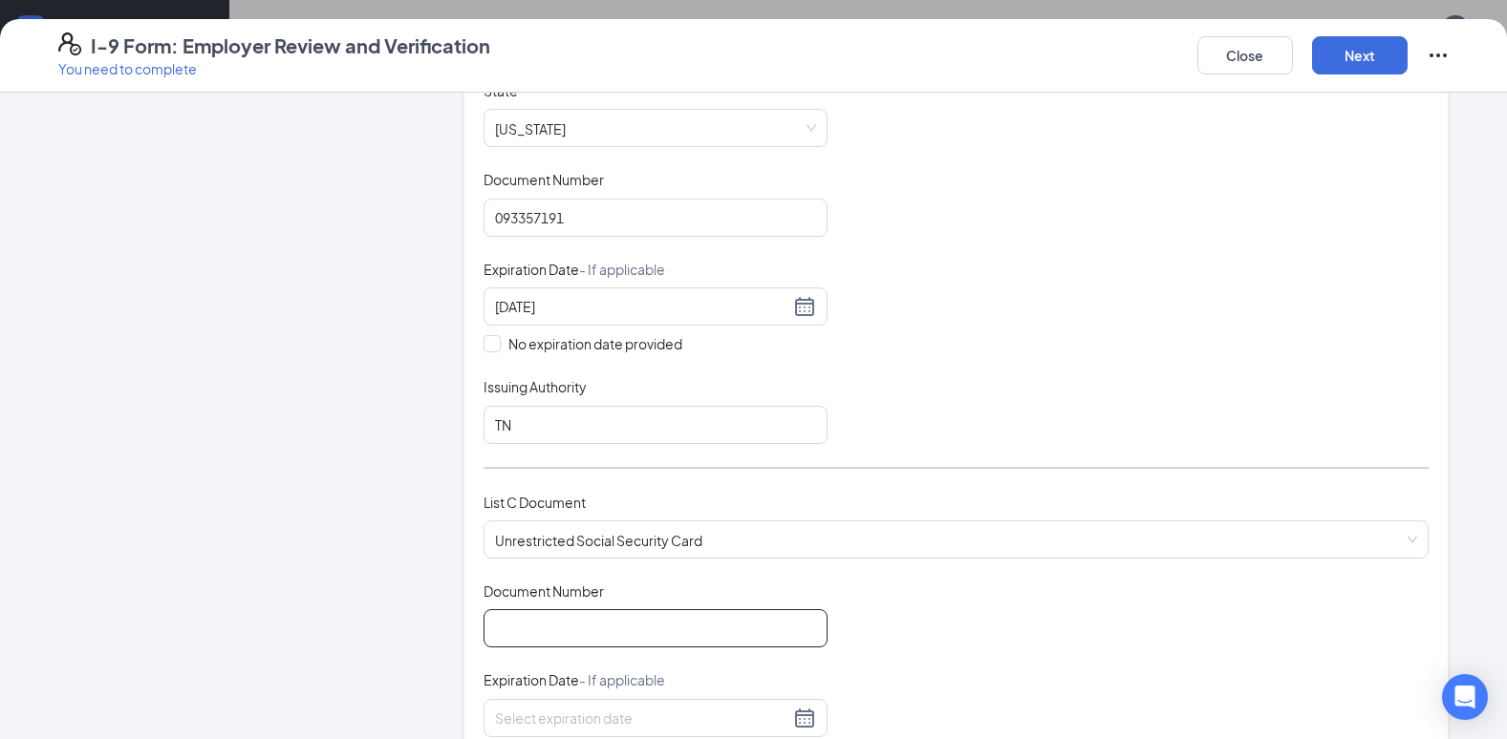
click at [510, 622] on input "Document Number" at bounding box center [655, 628] width 344 height 38
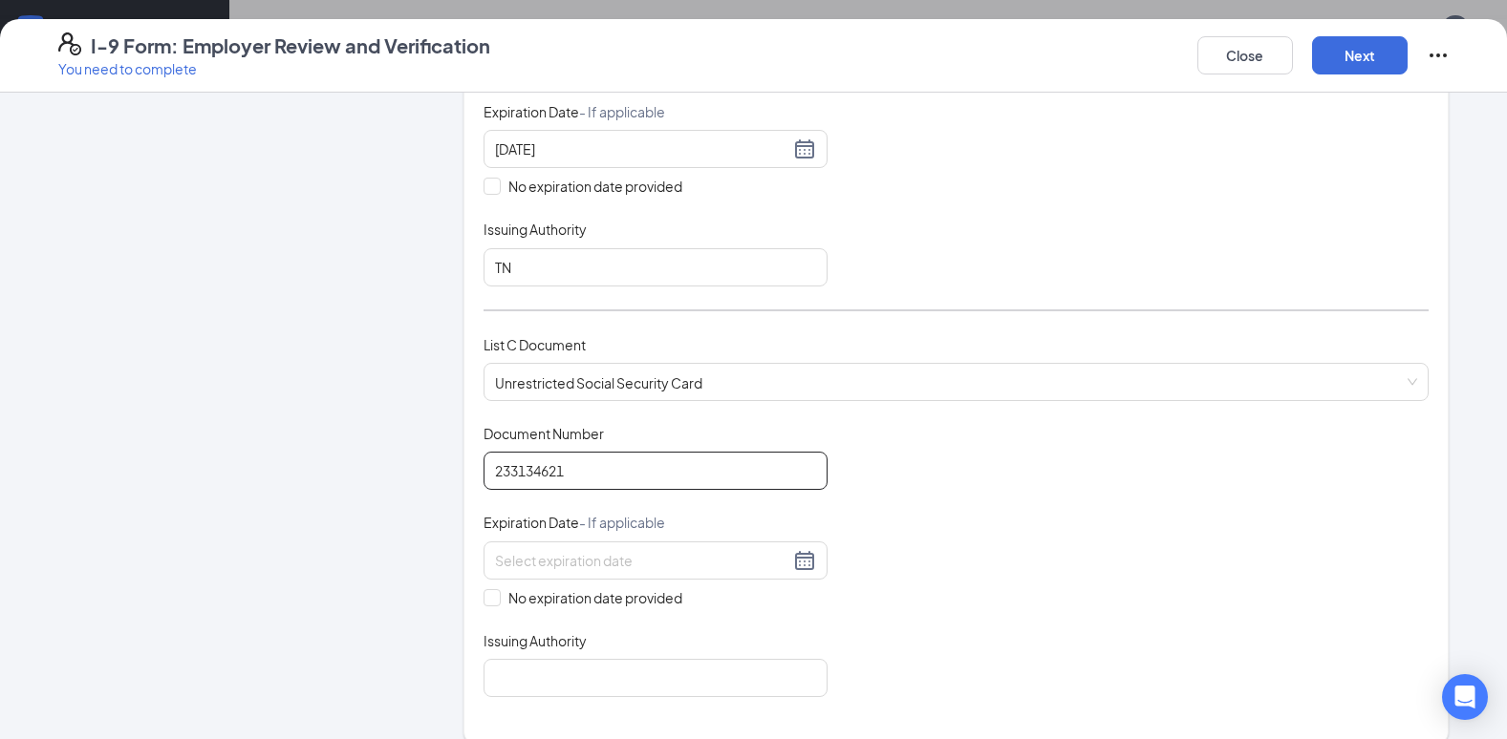
scroll to position [573, 0]
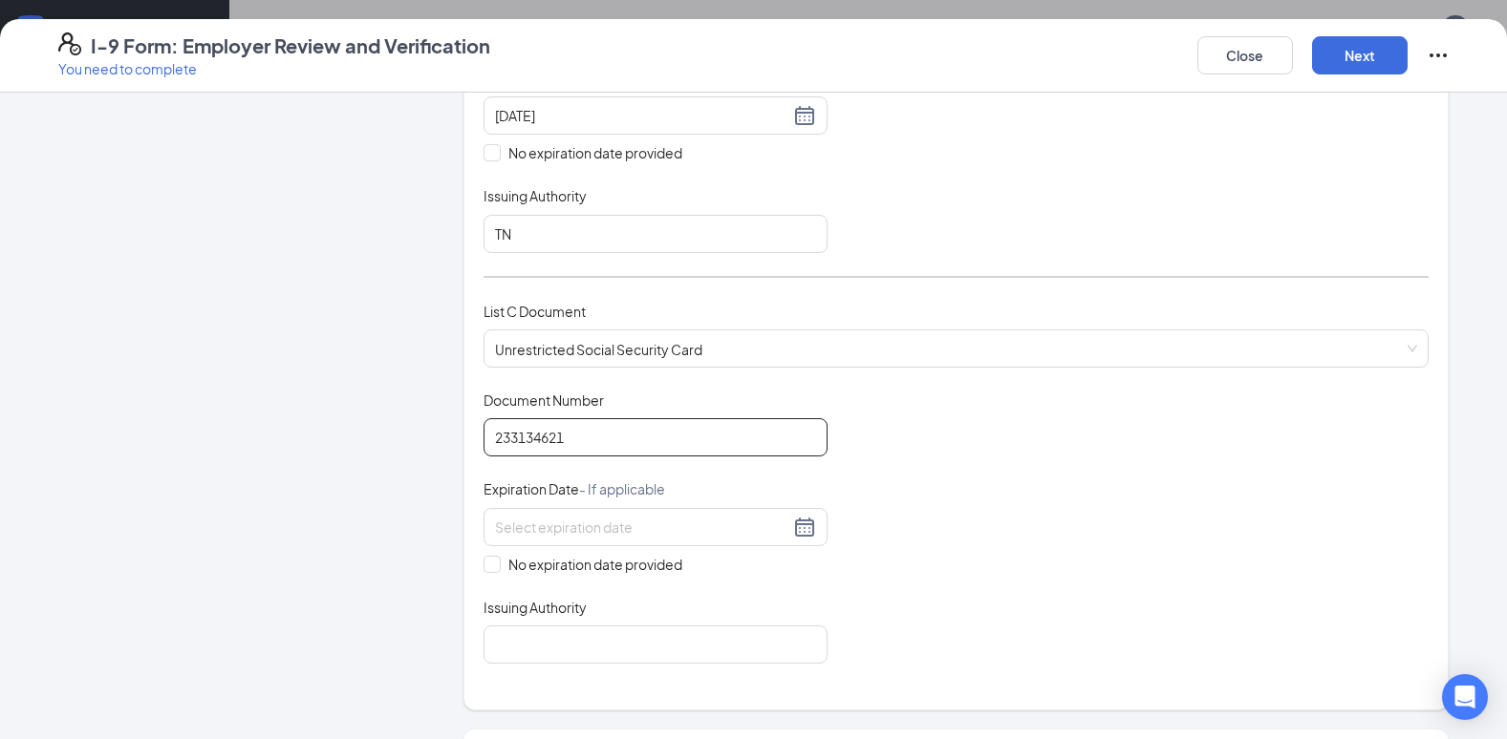
type input "233134621"
click at [467, 484] on div "Which documents did your new hire bring? [PERSON_NAME][DEMOGRAPHIC_DATA] identi…" at bounding box center [955, 125] width 985 height 1172
click at [518, 545] on div at bounding box center [655, 527] width 344 height 38
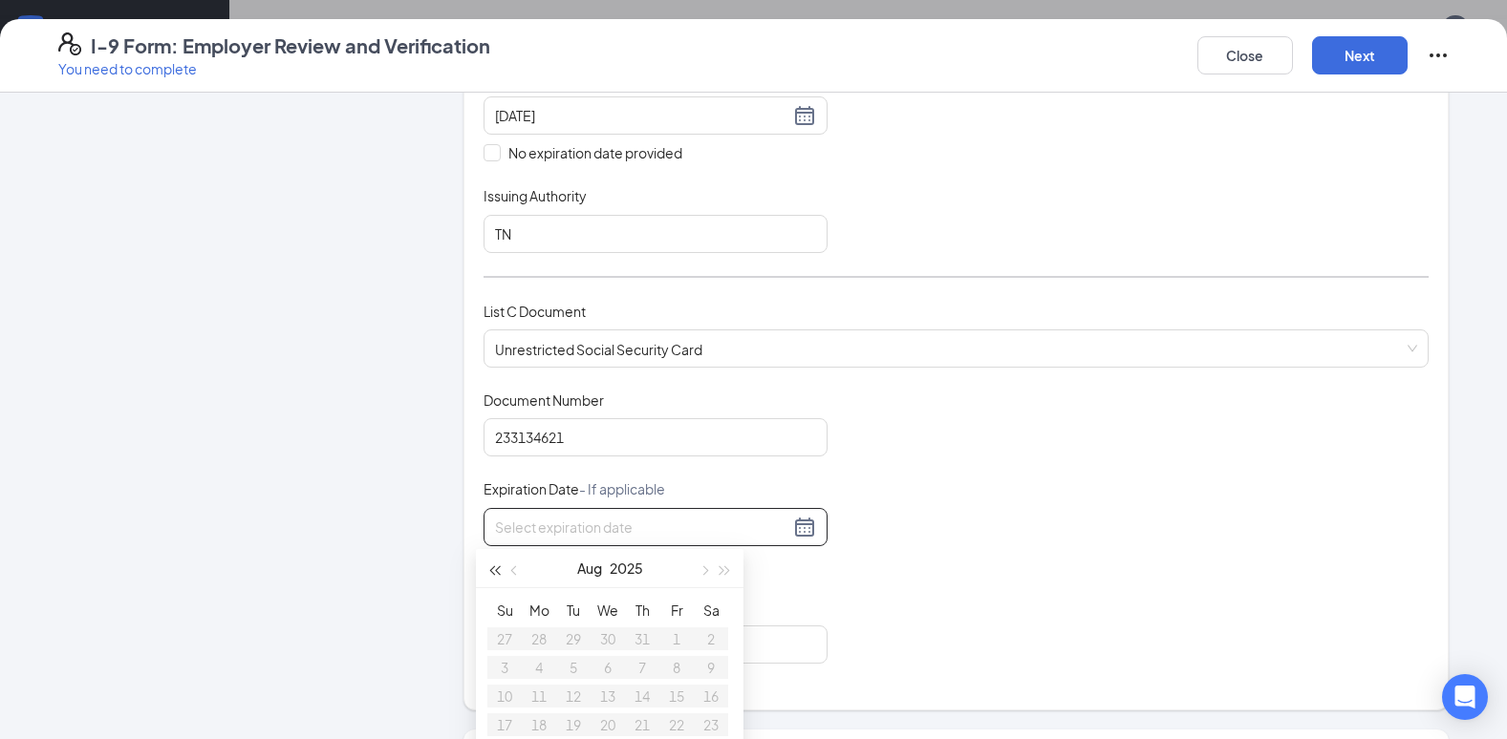
click at [499, 559] on button "button" at bounding box center [493, 568] width 21 height 38
click at [508, 524] on input at bounding box center [642, 527] width 294 height 21
click at [377, 546] on div "Employer Information 2 Document Information 3 Review 4 Sign" at bounding box center [232, 378] width 348 height 1679
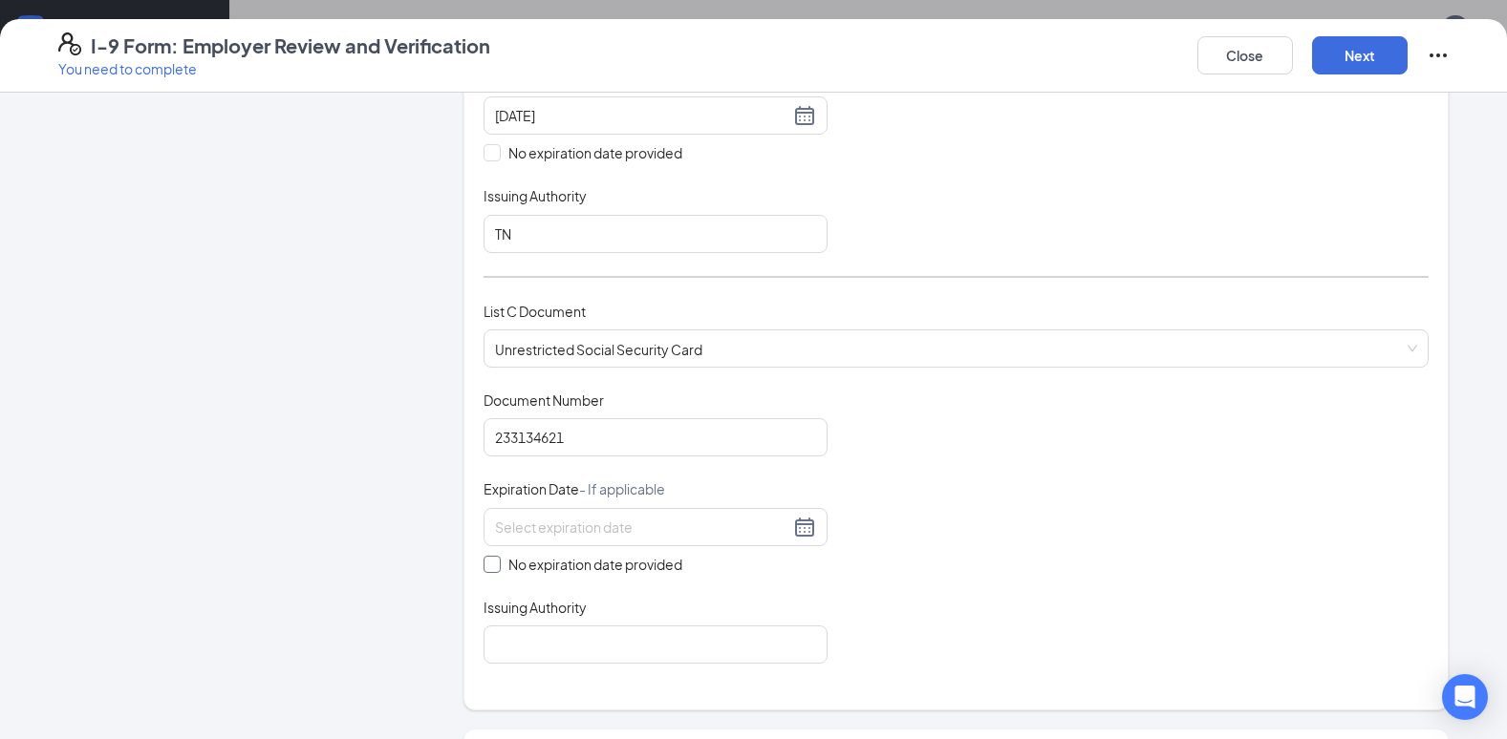
click at [487, 570] on span at bounding box center [491, 564] width 17 height 17
click at [487, 569] on input "No expiration date provided" at bounding box center [489, 562] width 13 height 13
checkbox input "true"
click at [535, 637] on input "Issuing Authority" at bounding box center [655, 649] width 344 height 38
type input "social security administration"
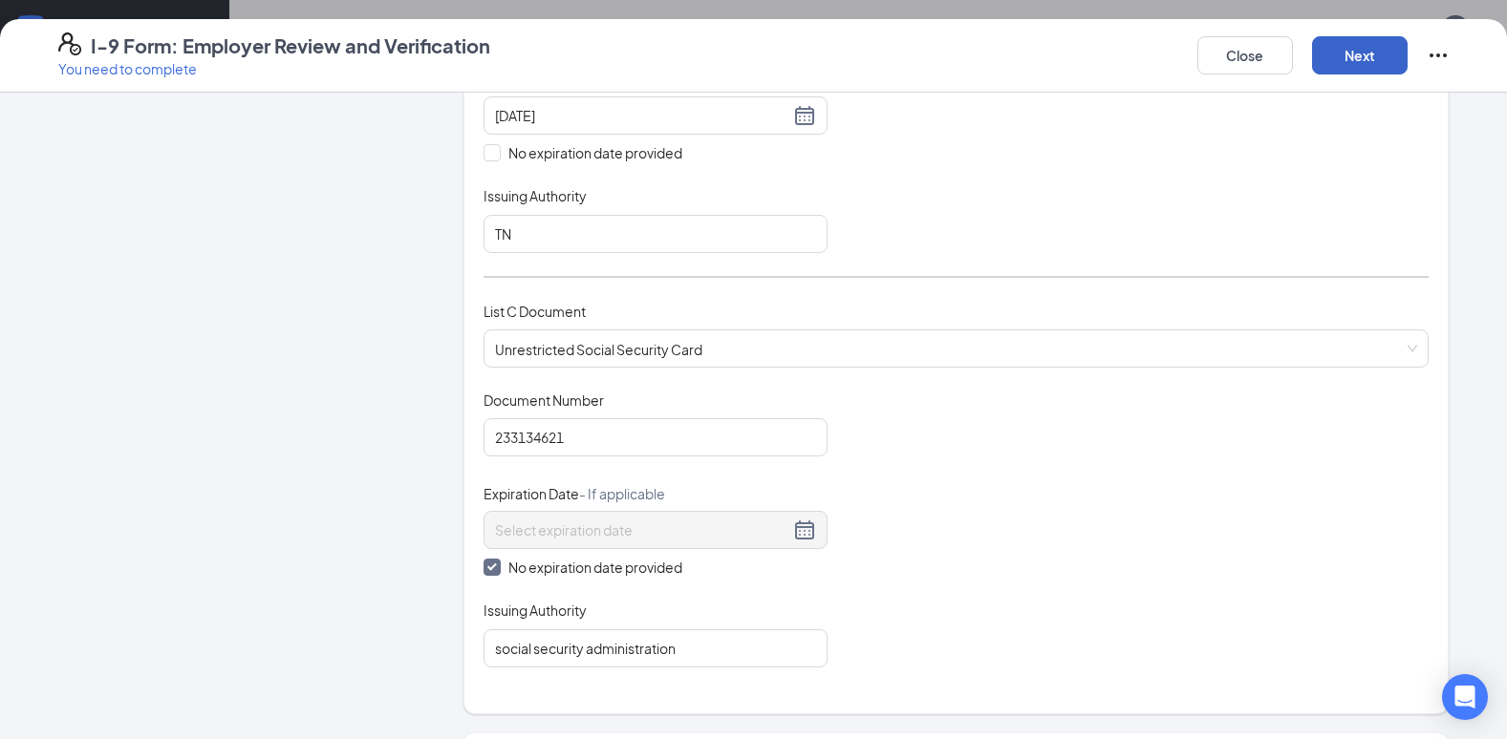
click at [1395, 36] on button "Next" at bounding box center [1360, 55] width 96 height 38
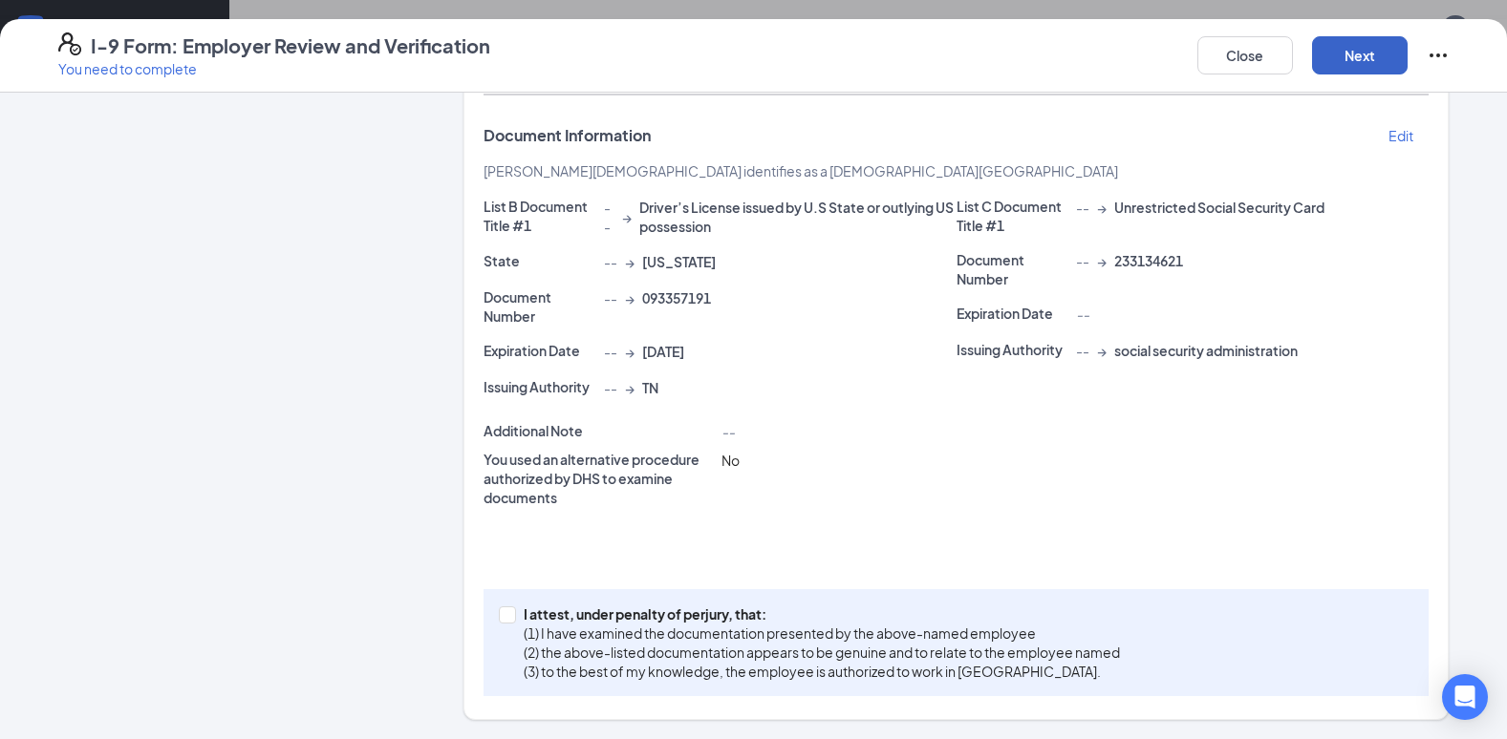
scroll to position [669, 0]
click at [490, 613] on div "I attest, under penalty of [PERSON_NAME], that: (1) I have examined the documen…" at bounding box center [955, 642] width 945 height 107
click at [499, 613] on input "I attest, under penalty of [PERSON_NAME], that: (1) I have examined the documen…" at bounding box center [505, 613] width 13 height 13
checkbox input "true"
click at [1350, 62] on button "Next" at bounding box center [1360, 55] width 96 height 38
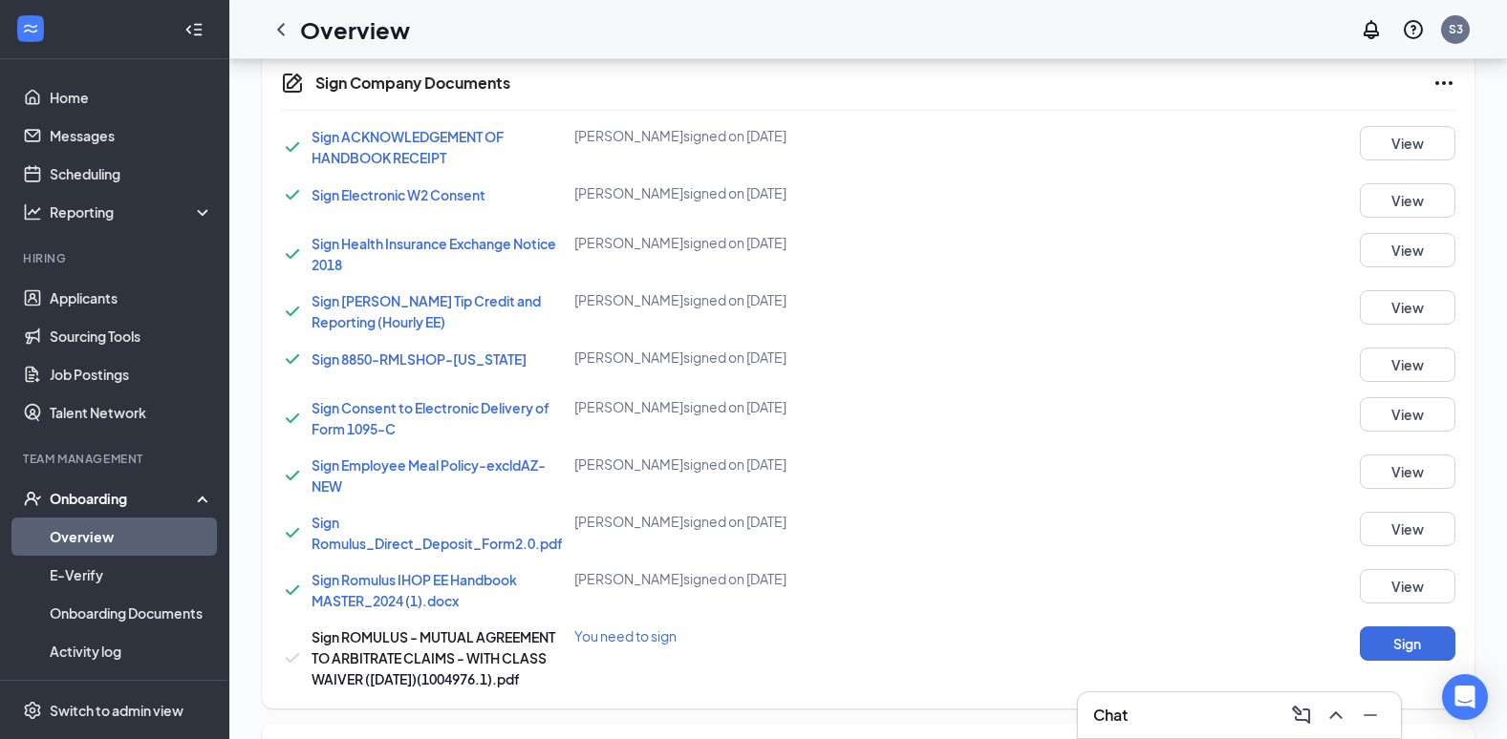
scroll to position [955, 0]
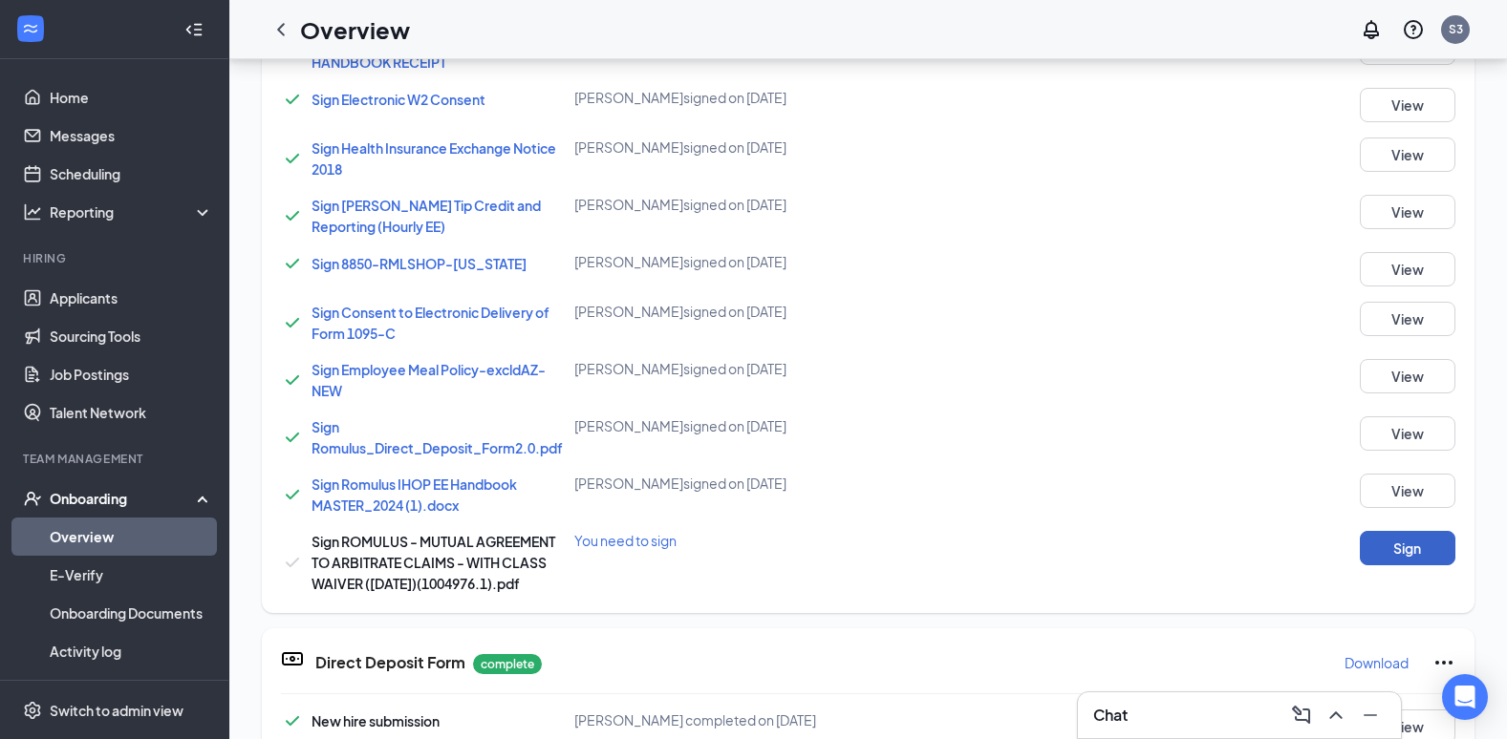
click at [1396, 551] on button "Sign" at bounding box center [1407, 548] width 96 height 34
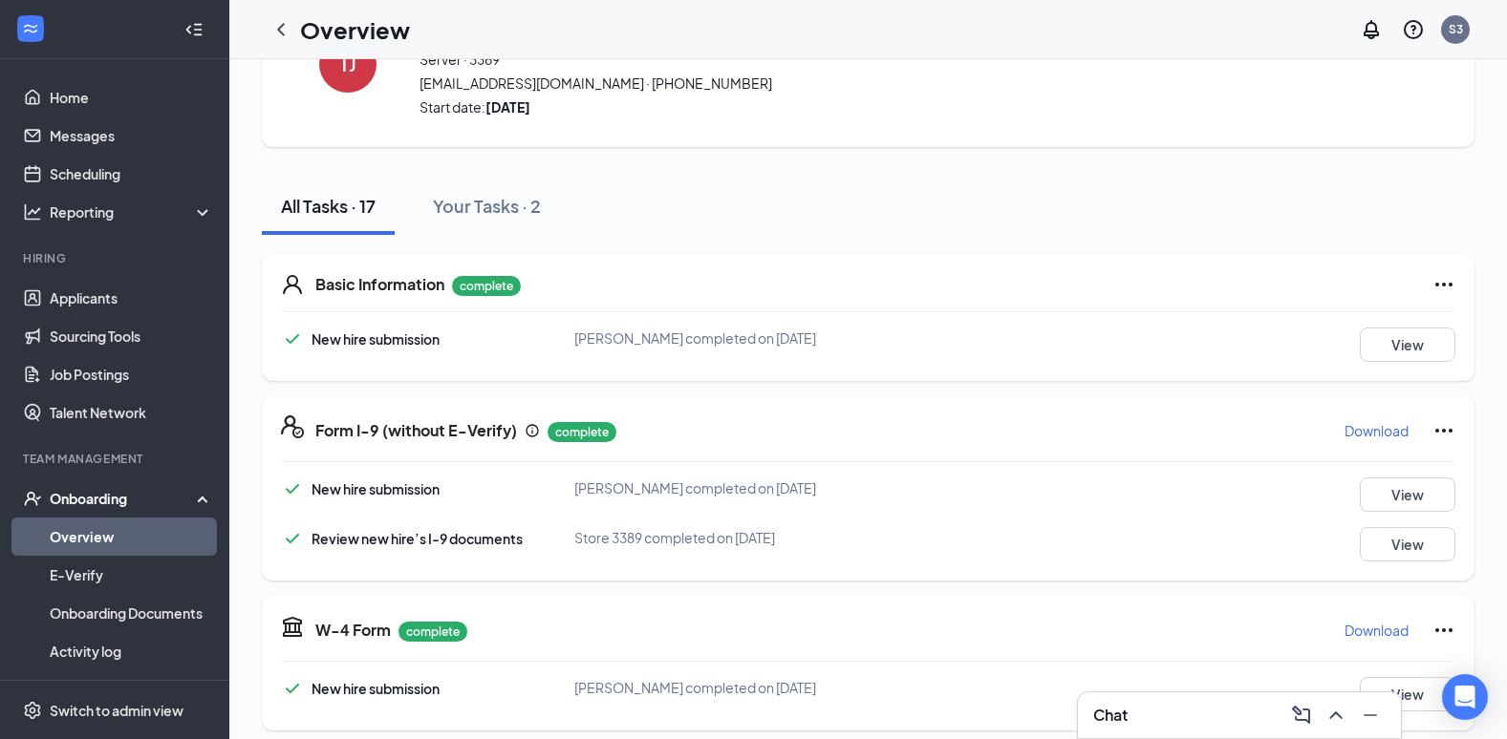
scroll to position [0, 0]
